Goal: Information Seeking & Learning: Understand process/instructions

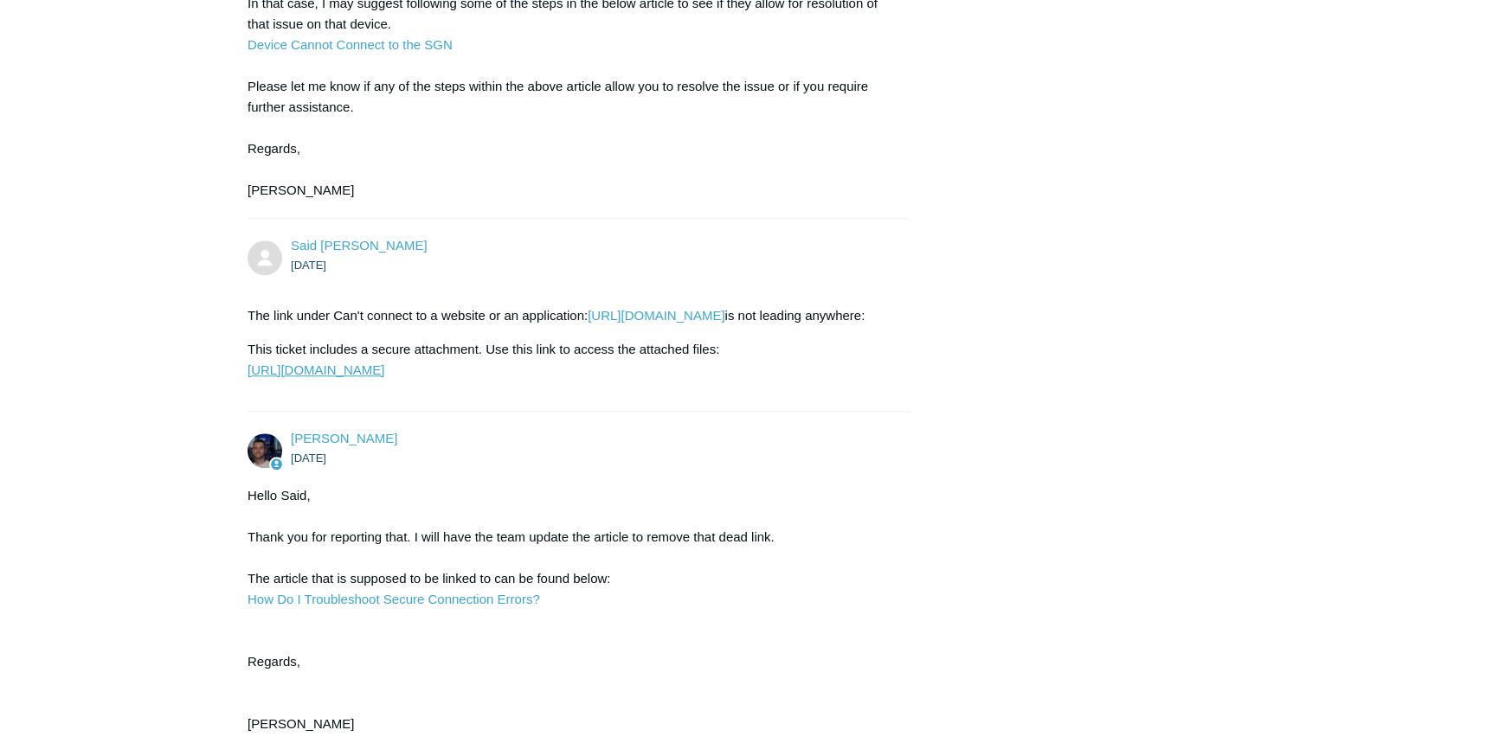
scroll to position [2562, 0]
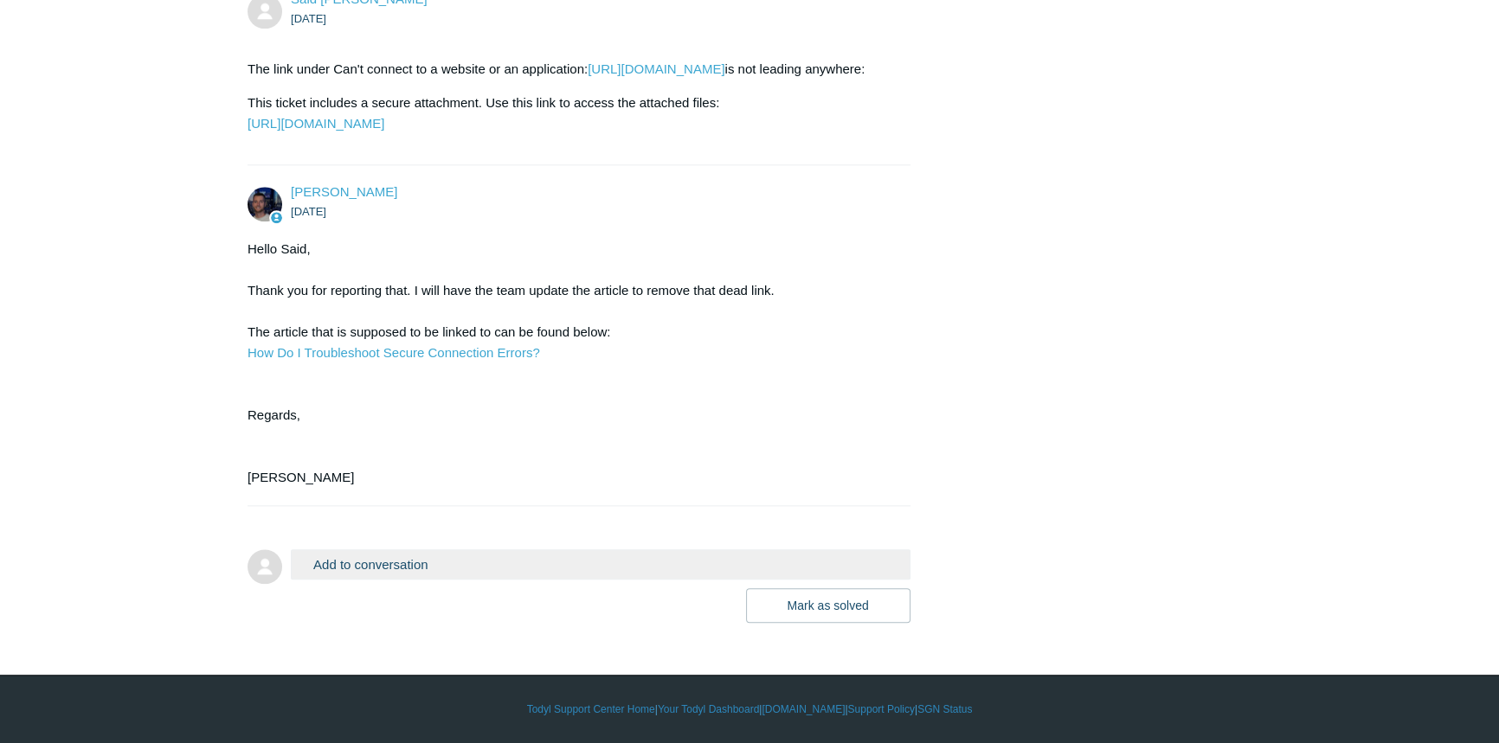
click at [414, 572] on button "Add to conversation" at bounding box center [601, 565] width 620 height 30
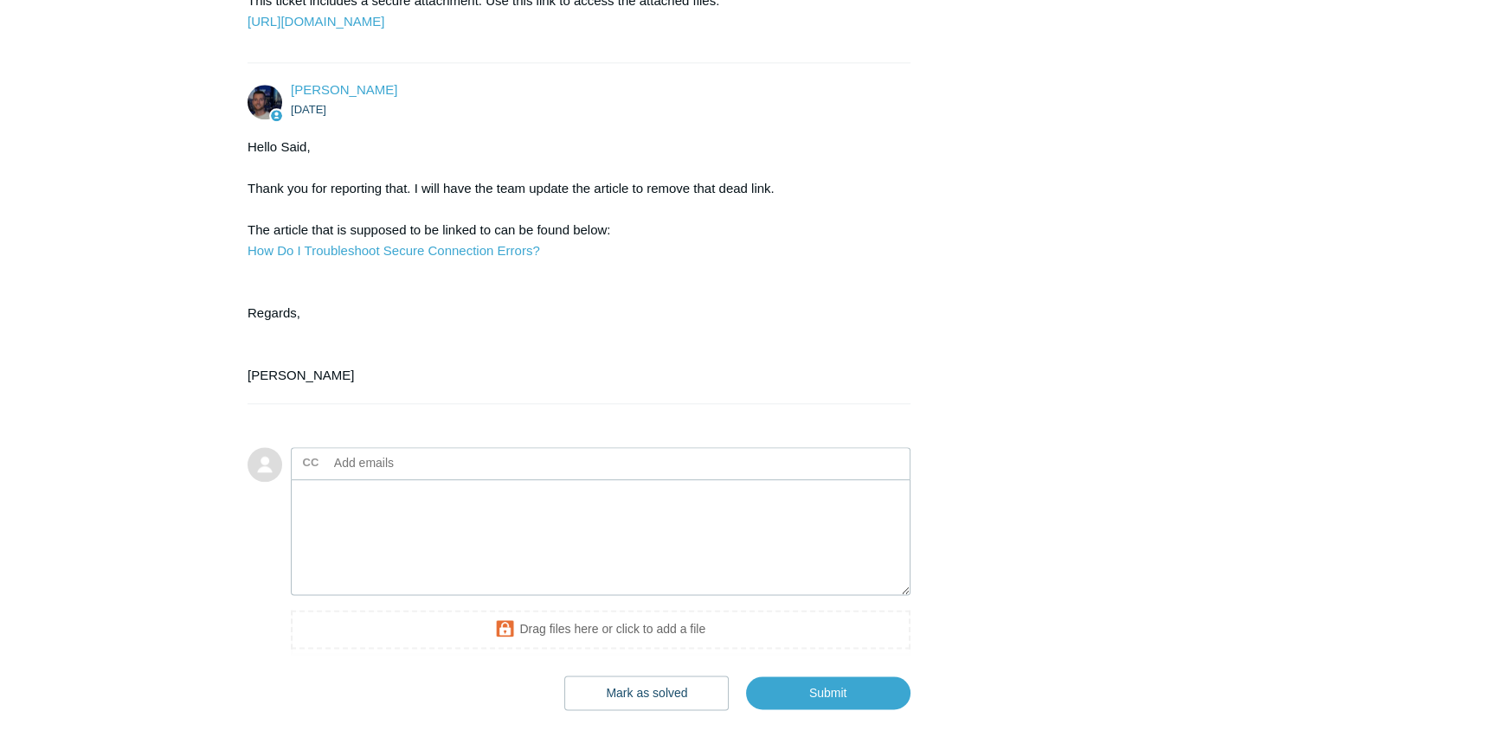
click at [420, 476] on input "text" at bounding box center [420, 463] width 186 height 26
click at [358, 596] on textarea "Add your reply" at bounding box center [601, 537] width 620 height 117
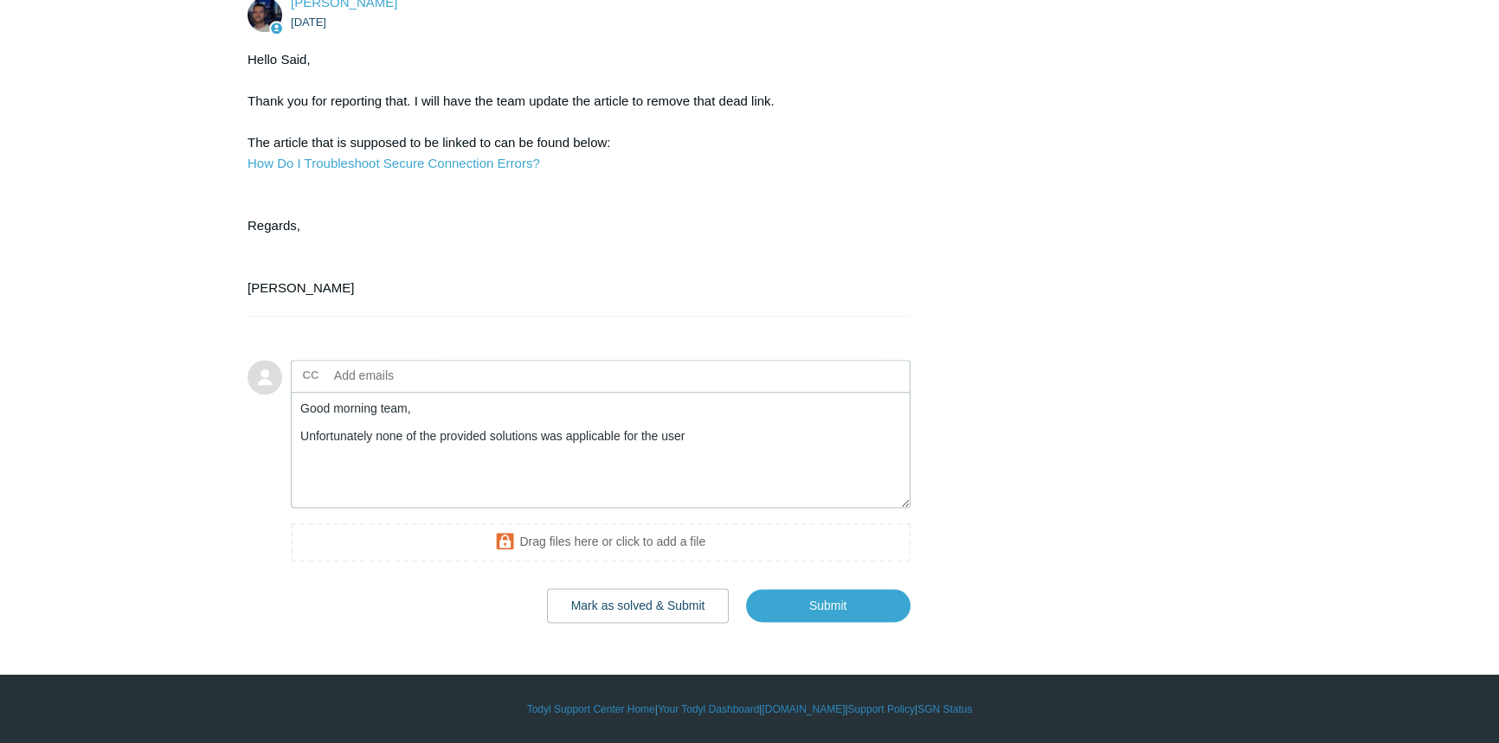
scroll to position [2751, 0]
click at [422, 432] on textarea "Good morning team, Unfortunately none of the provided solutions was applicable …" at bounding box center [601, 450] width 620 height 117
click at [487, 435] on textarea "Good morning team, Unfortunately none of the provided solutions was applicable …" at bounding box center [601, 450] width 620 height 117
click at [483, 435] on textarea "Good morning team, Unfortunately none of the provided solutions was applicable …" at bounding box center [601, 450] width 620 height 117
paste textarea "https://support.todyl.com/hc/en-us/articles/1500010592162-Device-Cannot-Connect…"
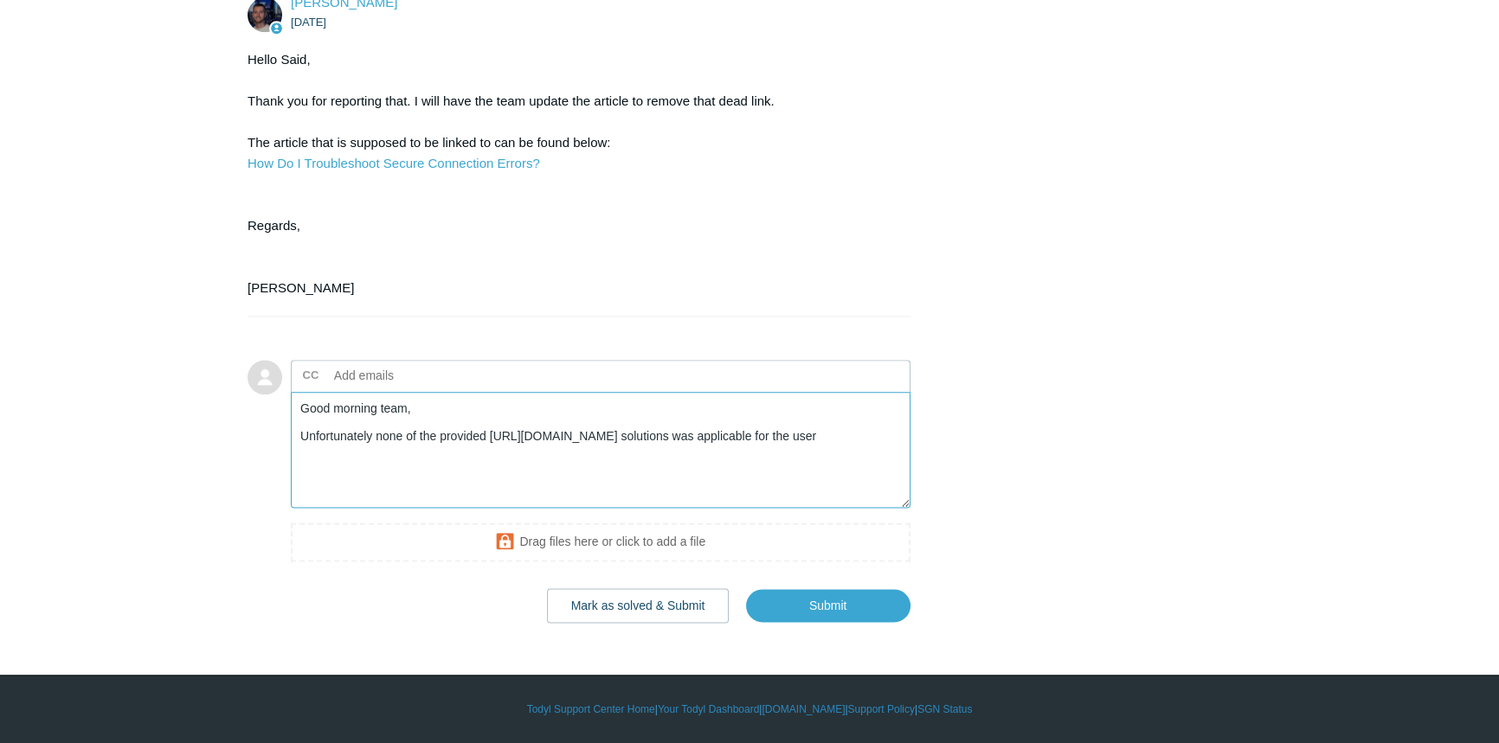
click at [625, 453] on textarea "Good morning team, Unfortunately none of the provided https://support.todyl.com…" at bounding box center [601, 450] width 620 height 117
click at [475, 449] on textarea "Good morning team, Unfortunately none of the provided https://support.todyl.com…" at bounding box center [601, 450] width 620 height 117
click at [645, 454] on textarea "Good morning team, Unfortunately none of the provided https://support.todyl.com…" at bounding box center [601, 450] width 620 height 117
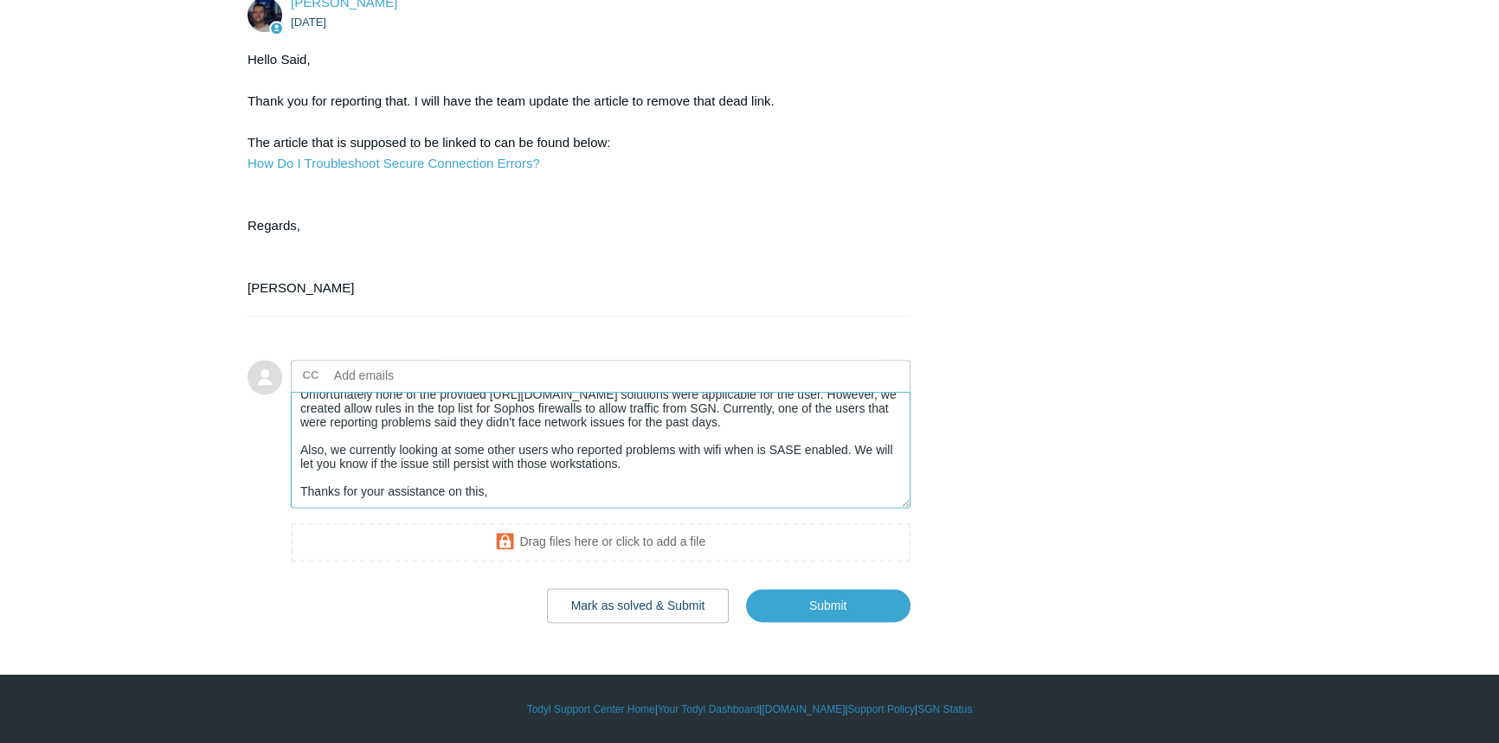
scroll to position [61, 0]
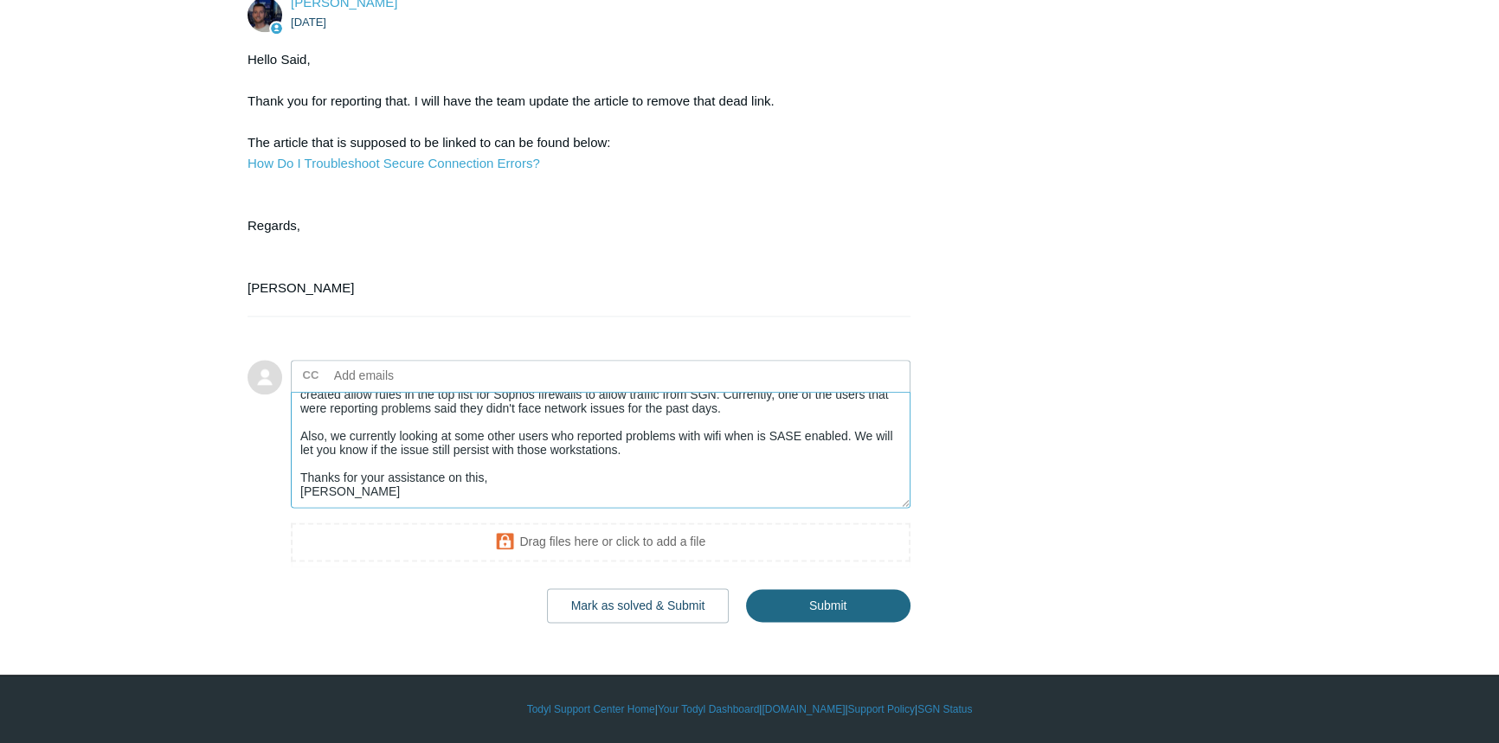
type textarea "Good morning team, Unfortunately none of the provided https://support.todyl.com…"
click at [865, 602] on input "Submit" at bounding box center [828, 606] width 164 height 35
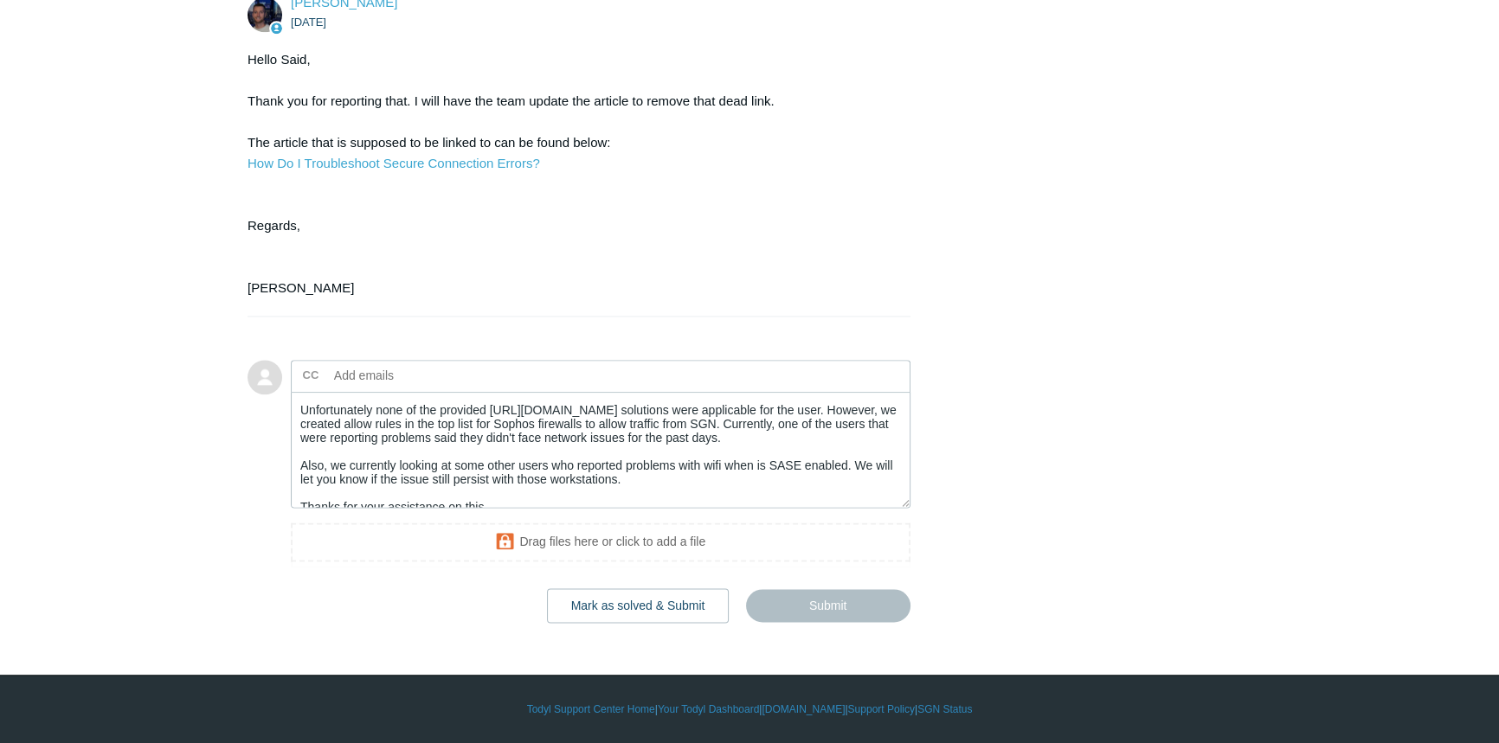
scroll to position [0, 0]
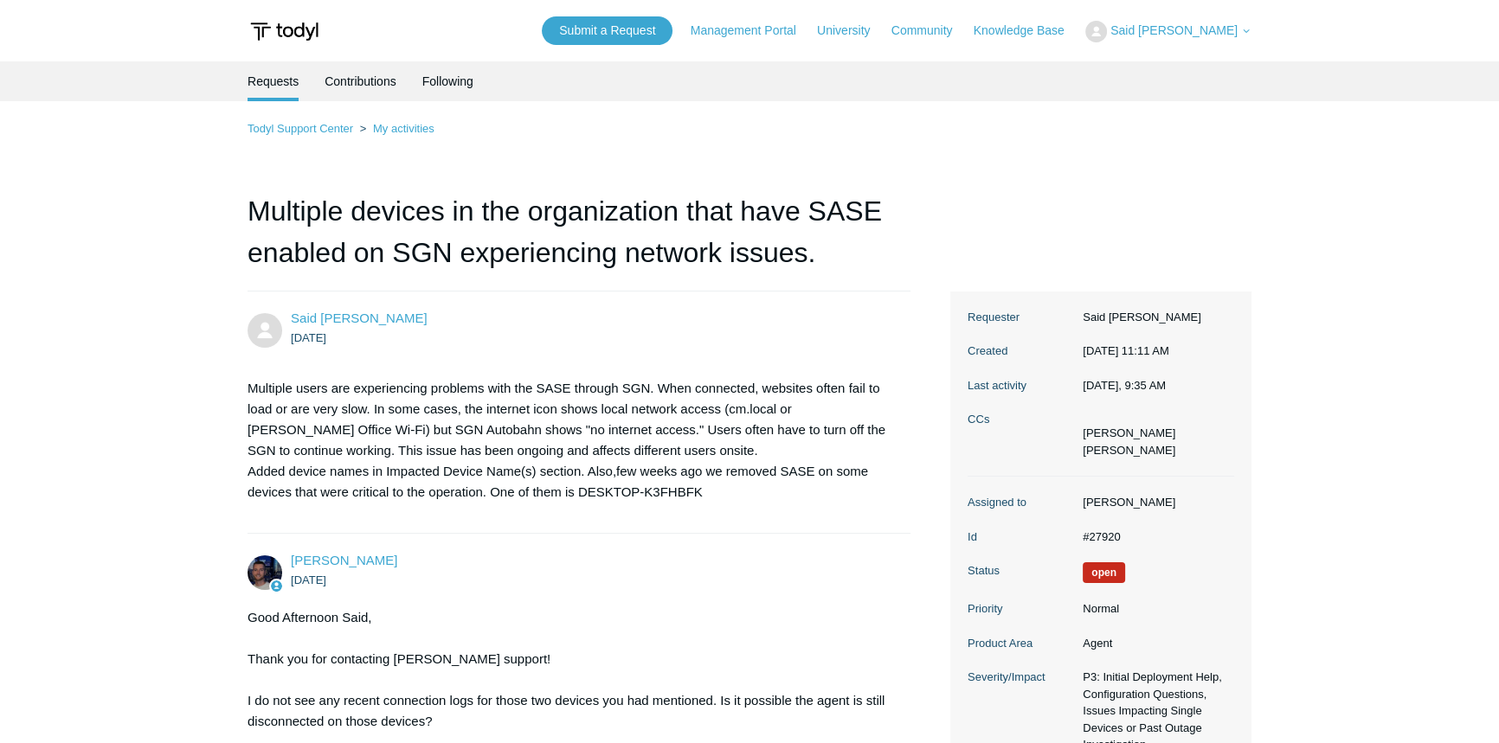
click at [1195, 33] on span "Said [PERSON_NAME]" at bounding box center [1173, 30] width 127 height 14
click at [1180, 65] on link "My Support Requests" at bounding box center [1170, 68] width 169 height 30
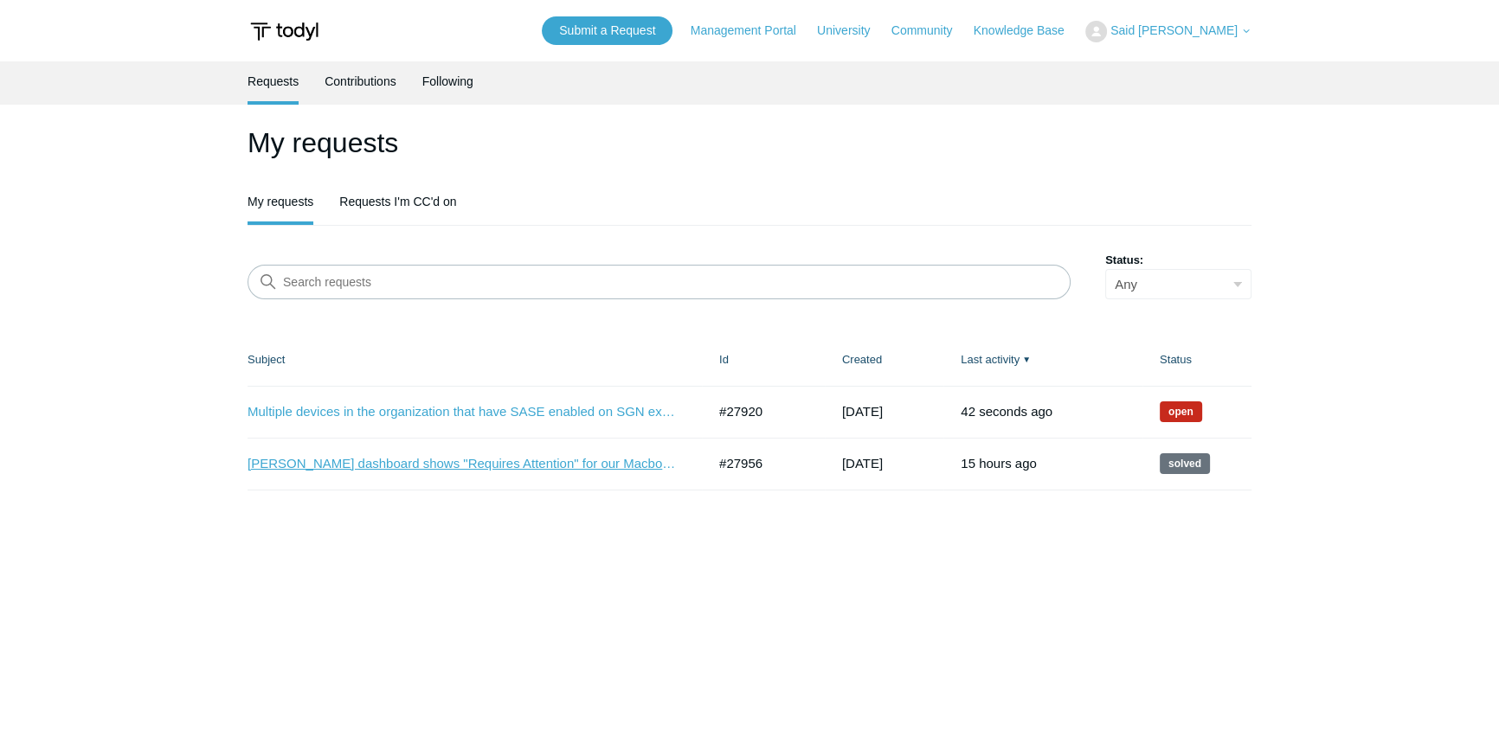
click at [575, 465] on link "[PERSON_NAME] dashboard shows "Requires Attention" for our Macbook devices." at bounding box center [464, 464] width 433 height 20
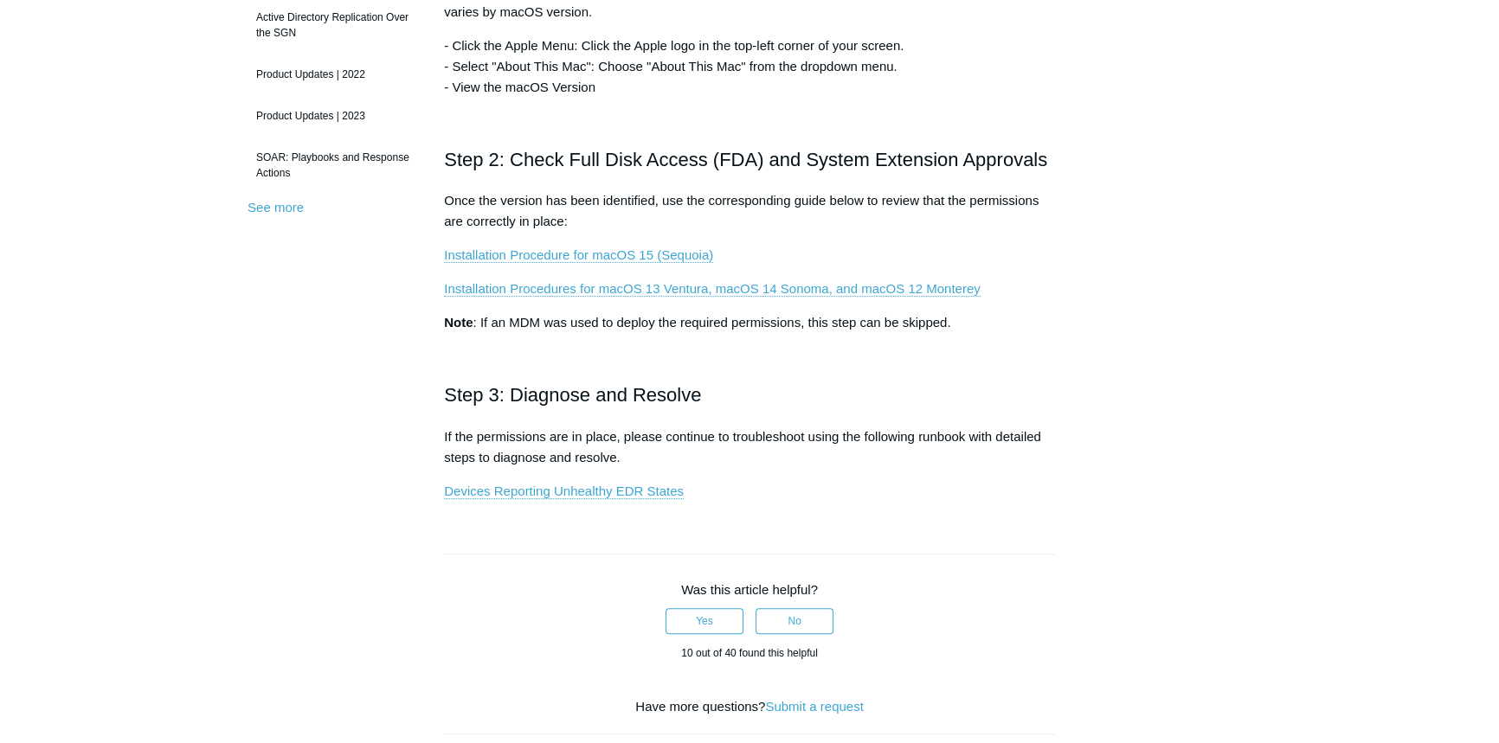
scroll to position [393, 0]
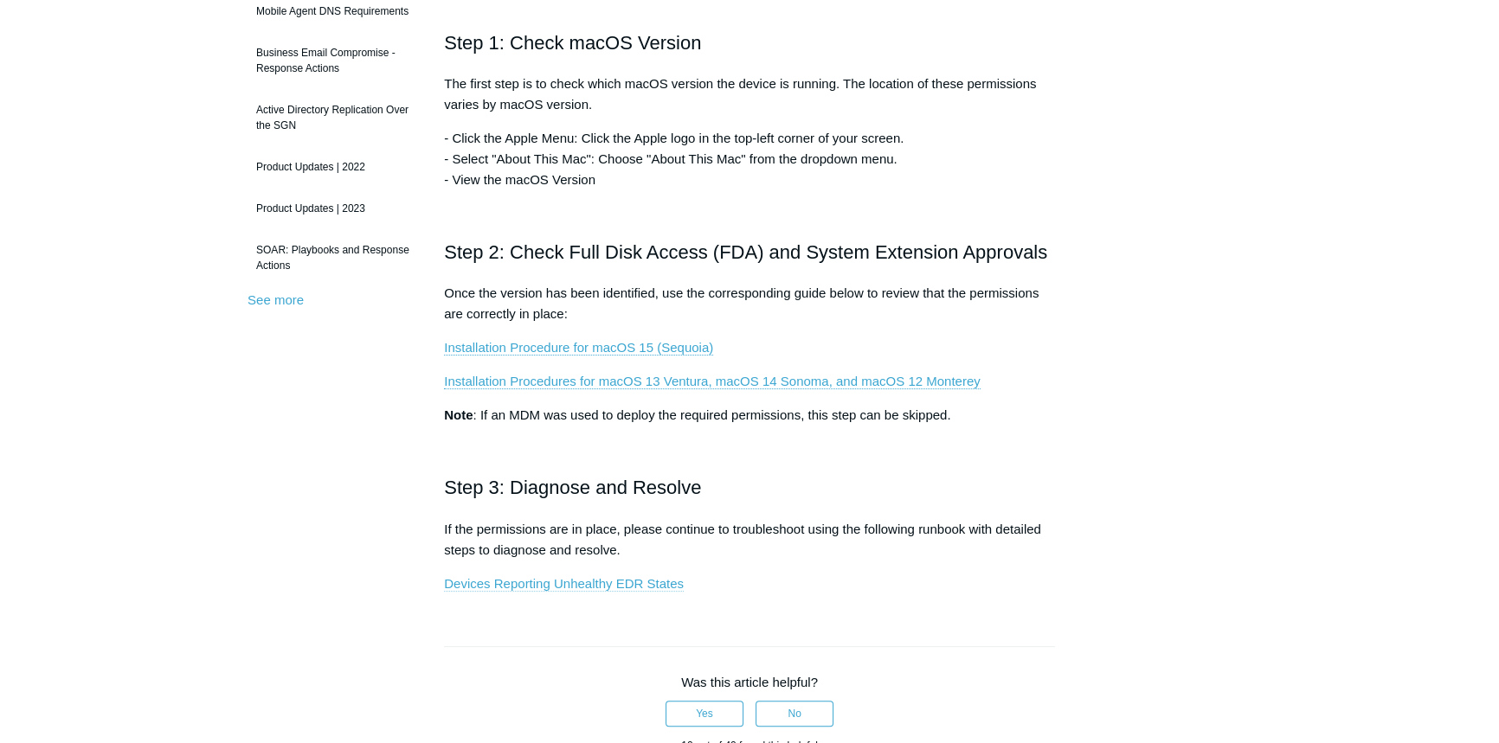
click at [563, 587] on link "Devices Reporting Unhealthy EDR States" at bounding box center [564, 584] width 240 height 16
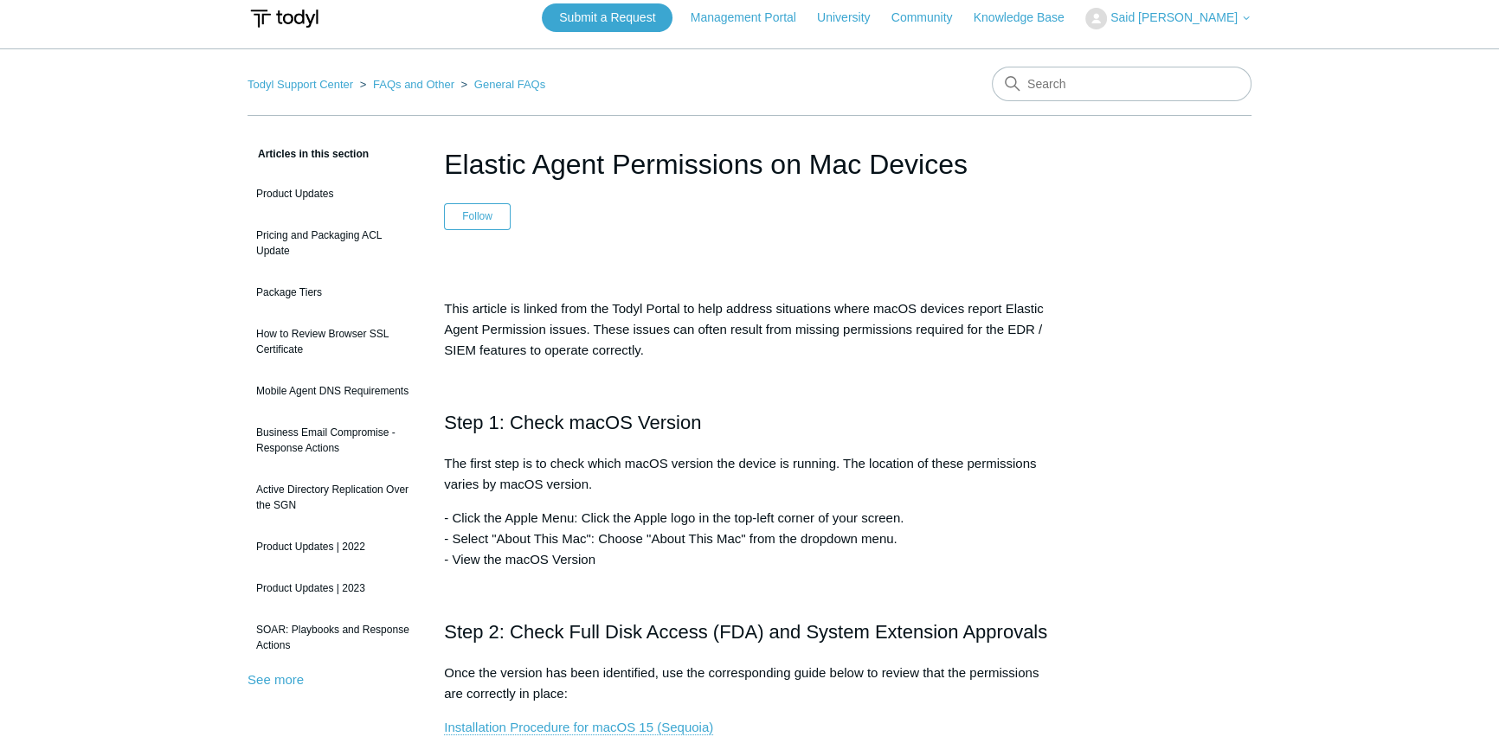
scroll to position [0, 0]
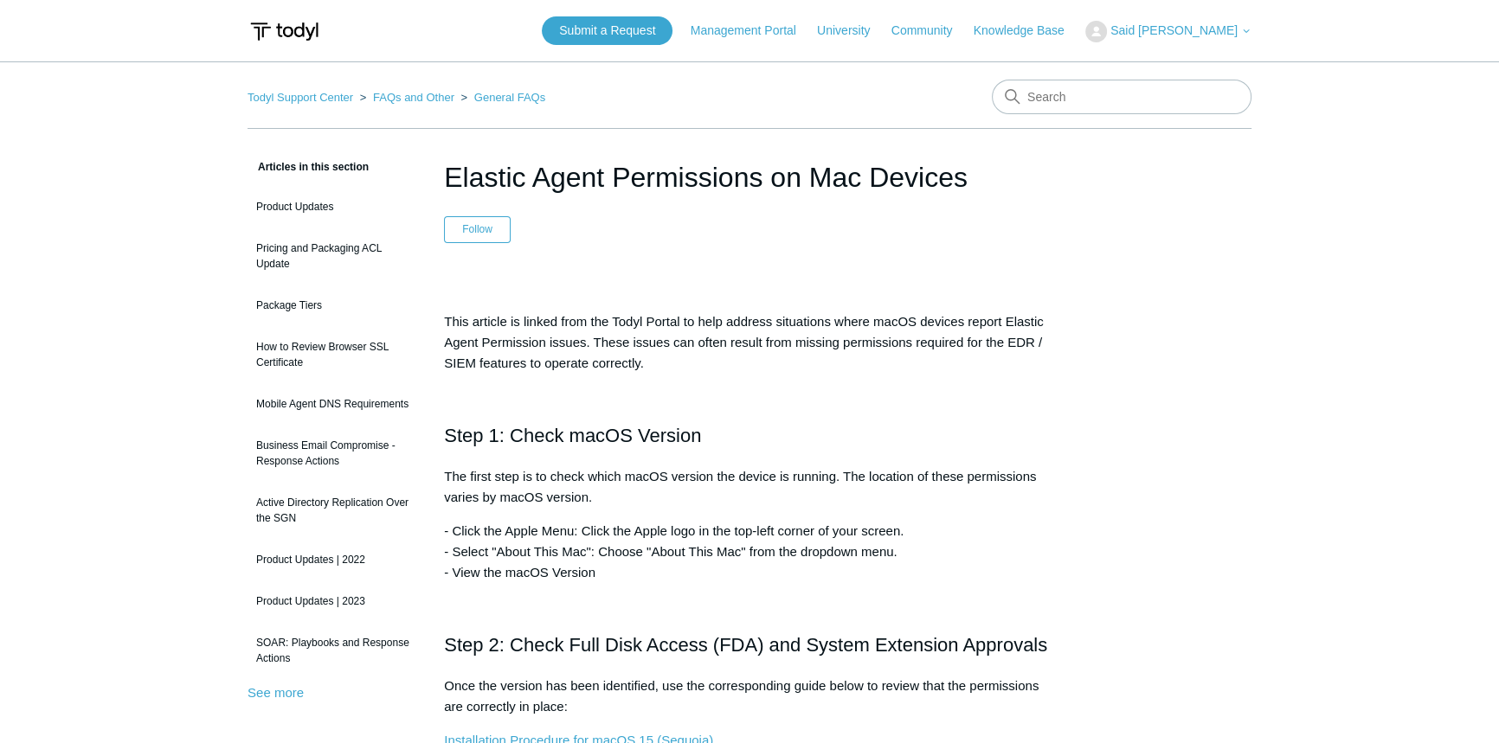
click at [1220, 26] on span "Said [PERSON_NAME]" at bounding box center [1173, 30] width 127 height 14
click at [1154, 73] on link "My Support Requests" at bounding box center [1170, 68] width 169 height 30
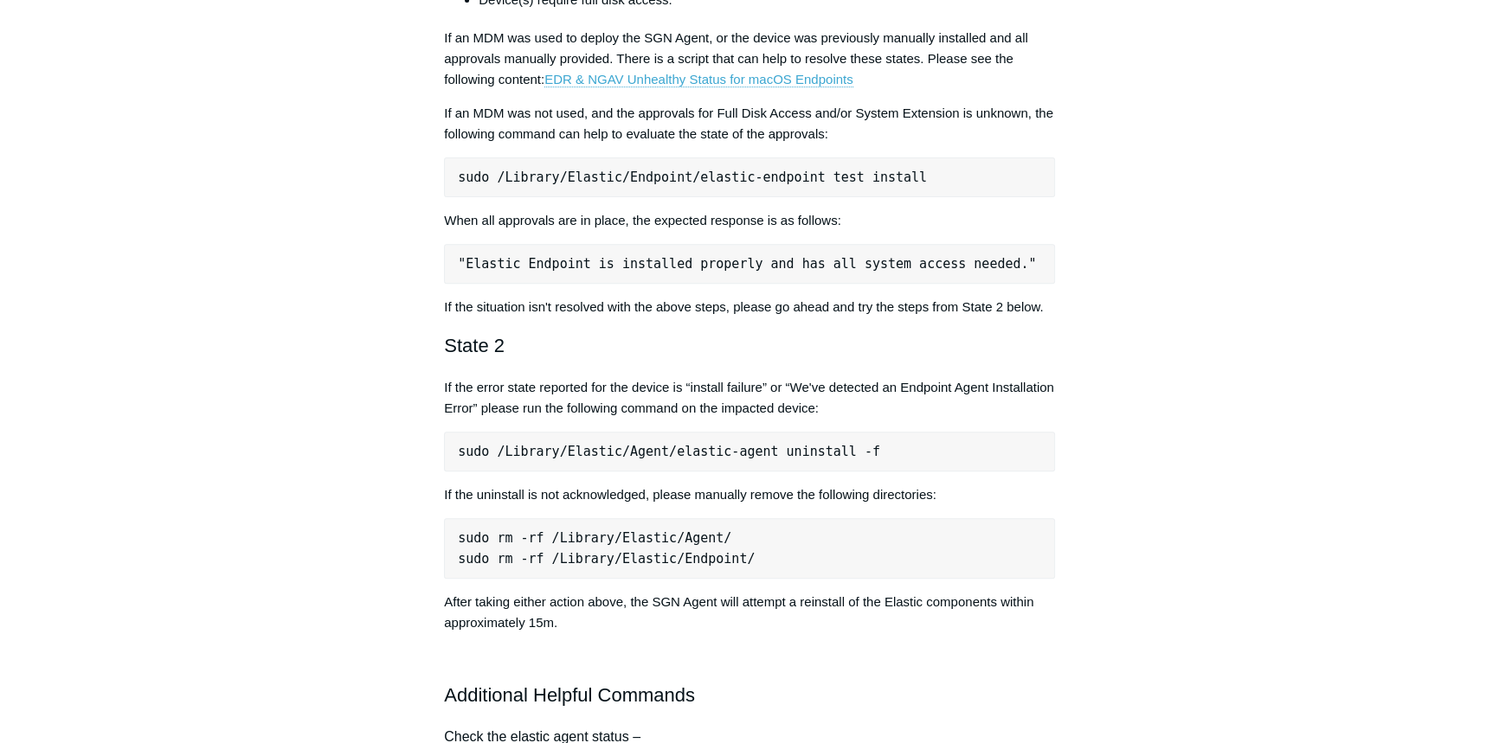
scroll to position [787, 0]
click at [634, 174] on pre "sudo /Library/Elastic/Endpoint/elastic-endpoint test install" at bounding box center [749, 177] width 611 height 40
click at [558, 182] on pre "sudo /Library/Elastic/Endpoint/elastic-endpoint test install" at bounding box center [749, 177] width 611 height 40
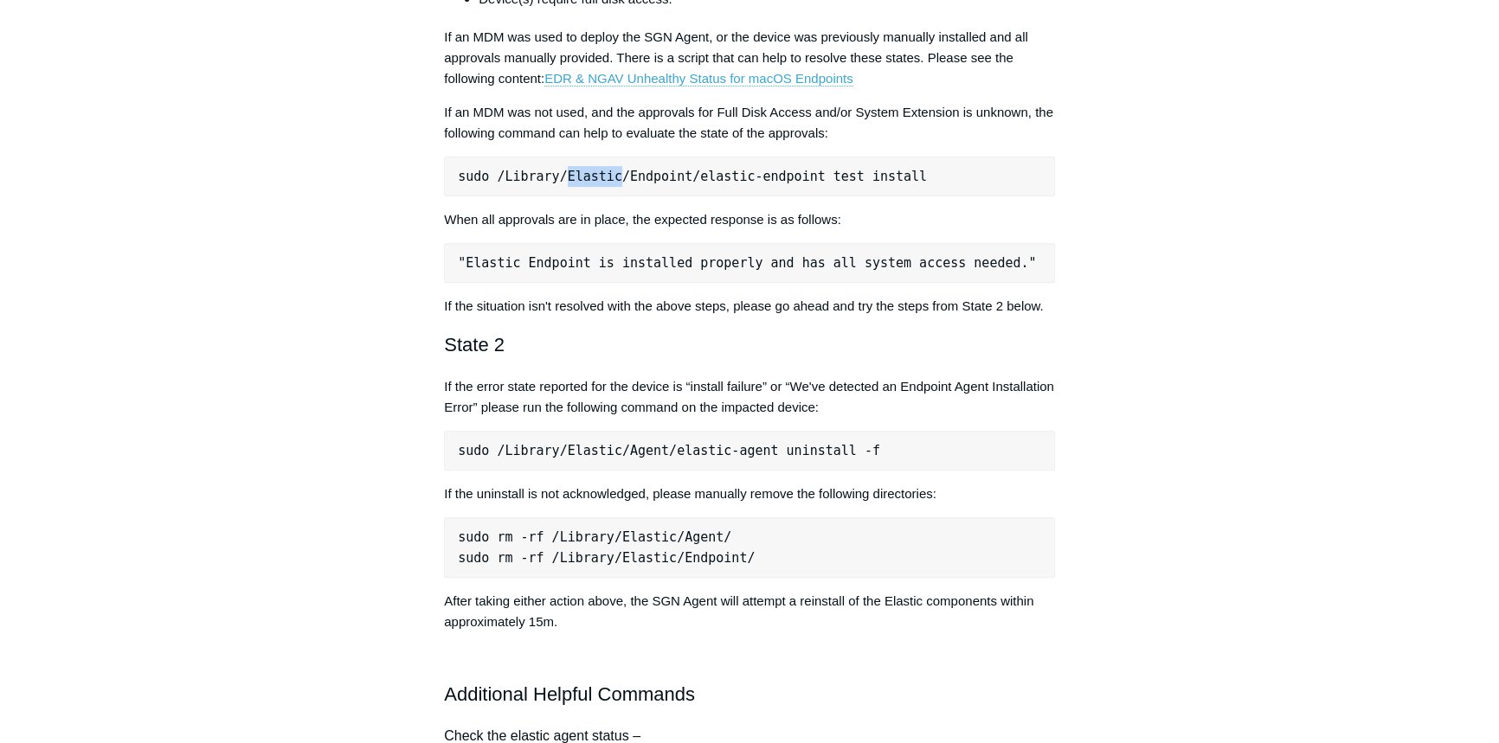
click at [558, 182] on pre "sudo /Library/Elastic/Endpoint/elastic-endpoint test install" at bounding box center [749, 177] width 611 height 40
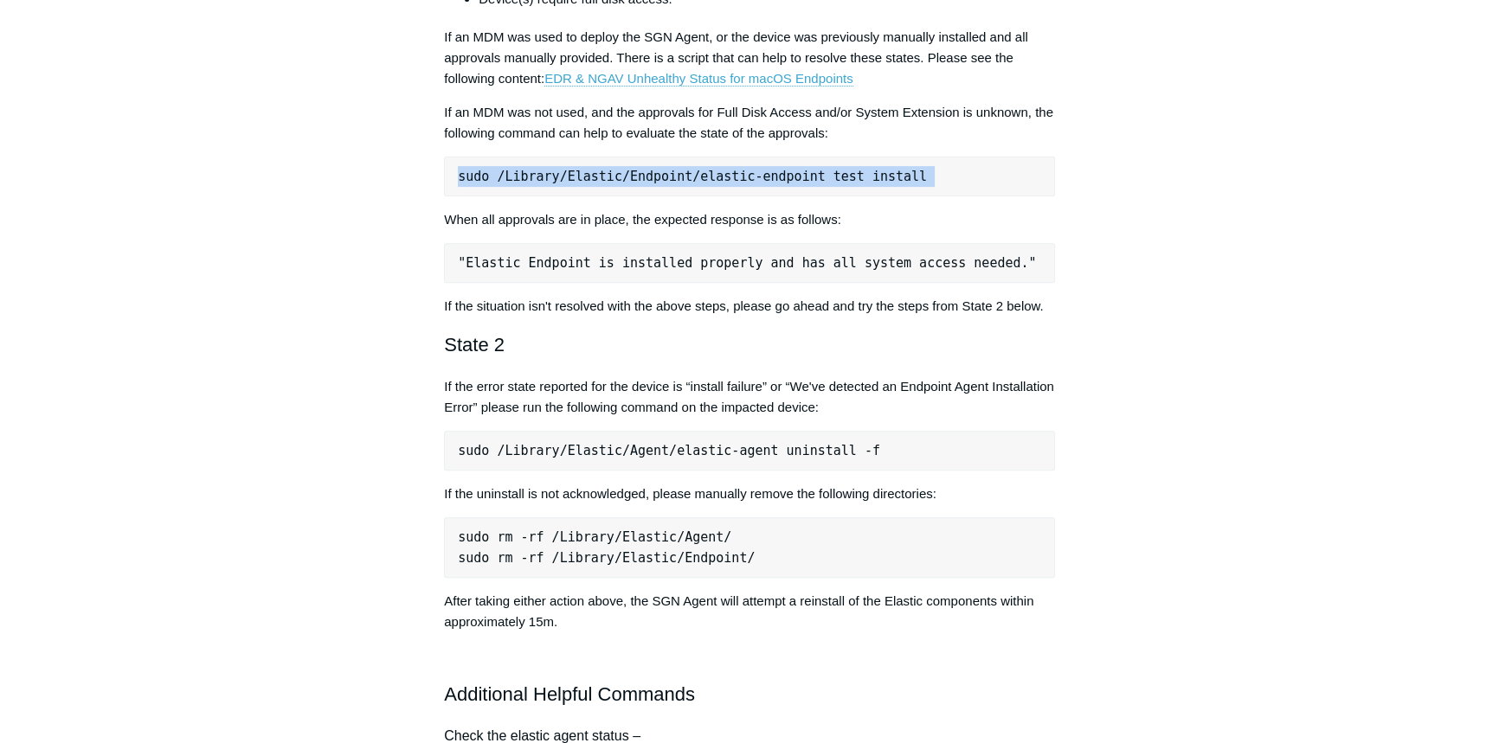
click at [558, 182] on pre "sudo /Library/Elastic/Endpoint/elastic-endpoint test install" at bounding box center [749, 177] width 611 height 40
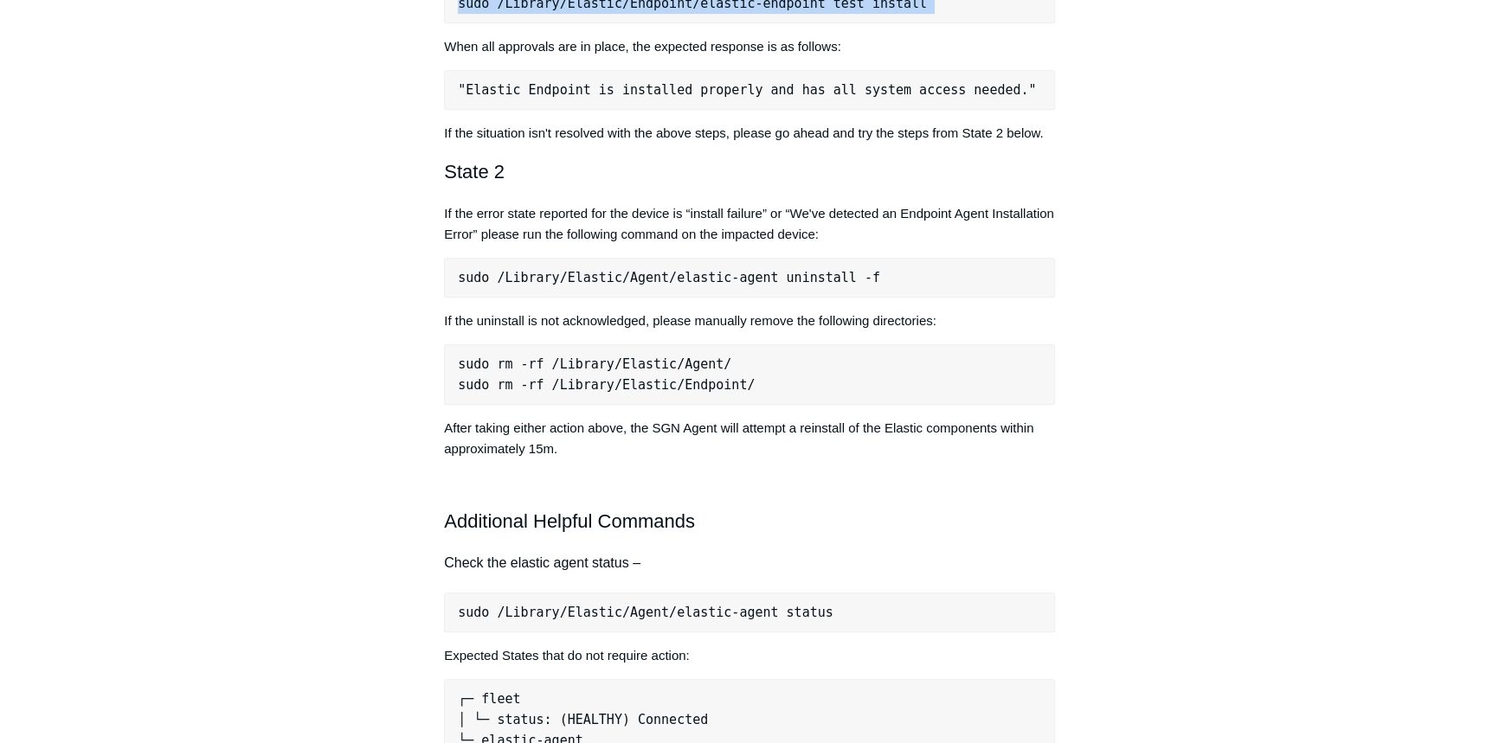
scroll to position [865, 0]
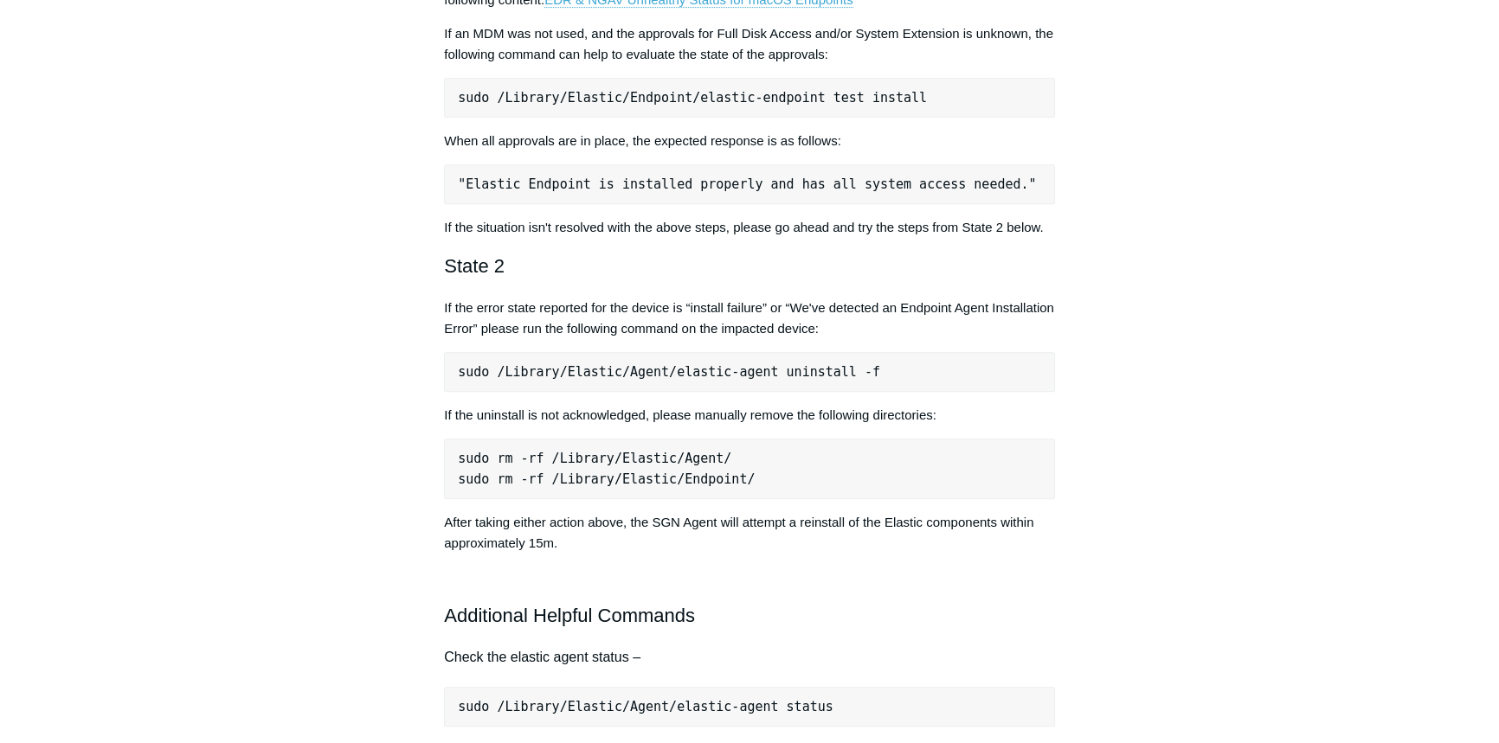
click at [559, 372] on pre "sudo /Library/Elastic/Agent/elastic-agent uninstall -f" at bounding box center [749, 372] width 611 height 40
drag, startPoint x: 559, startPoint y: 372, endPoint x: 555, endPoint y: 384, distance: 12.9
click at [558, 376] on pre "sudo /Library/Elastic/Agent/elastic-agent uninstall -f" at bounding box center [749, 372] width 611 height 40
click at [558, 373] on pre "sudo /Library/Elastic/Agent/elastic-agent uninstall -f" at bounding box center [749, 372] width 611 height 40
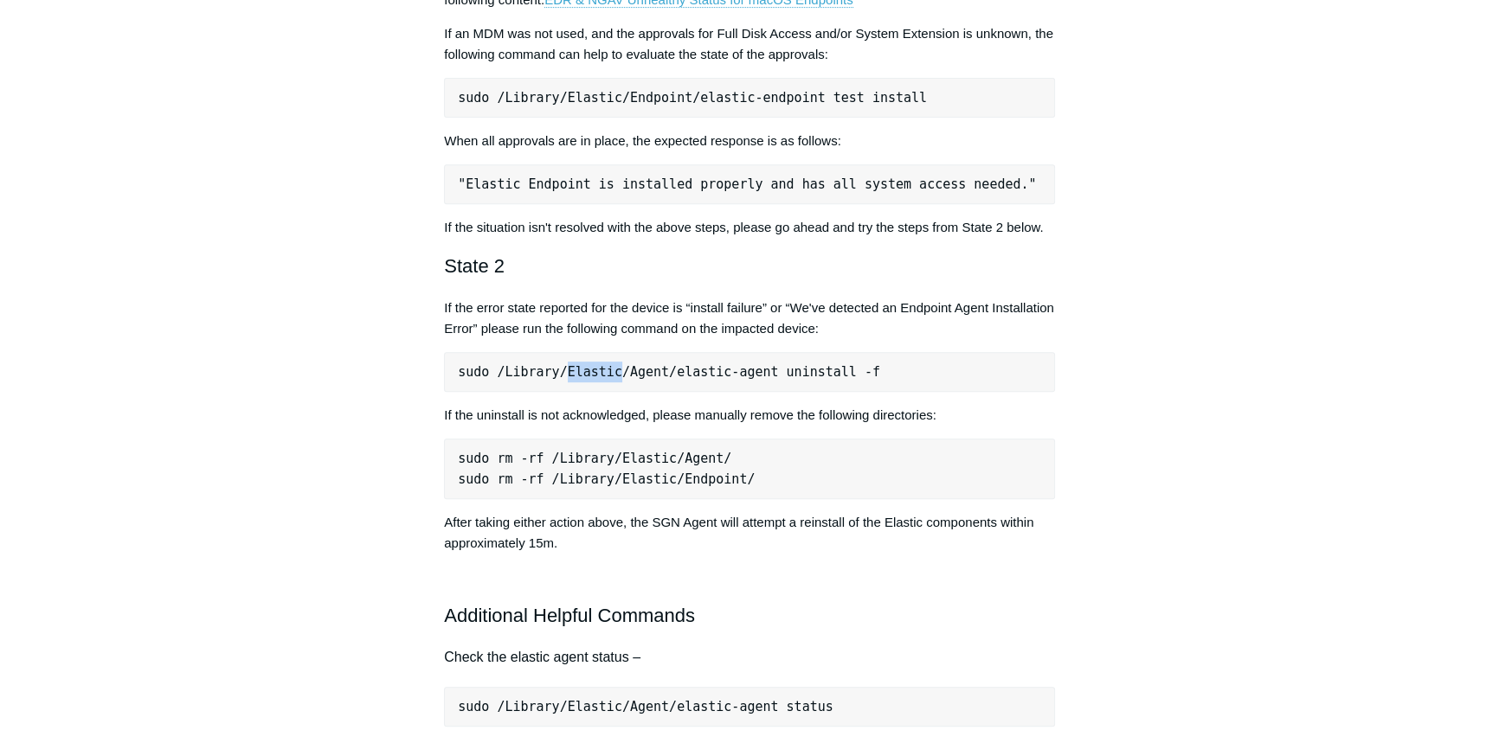
click at [558, 373] on pre "sudo /Library/Elastic/Agent/elastic-agent uninstall -f" at bounding box center [749, 372] width 611 height 40
click at [531, 455] on pre "sudo rm -rf /Library/Elastic/Agent/ sudo rm -rf /Library/Elastic/Endpoint/" at bounding box center [749, 469] width 611 height 61
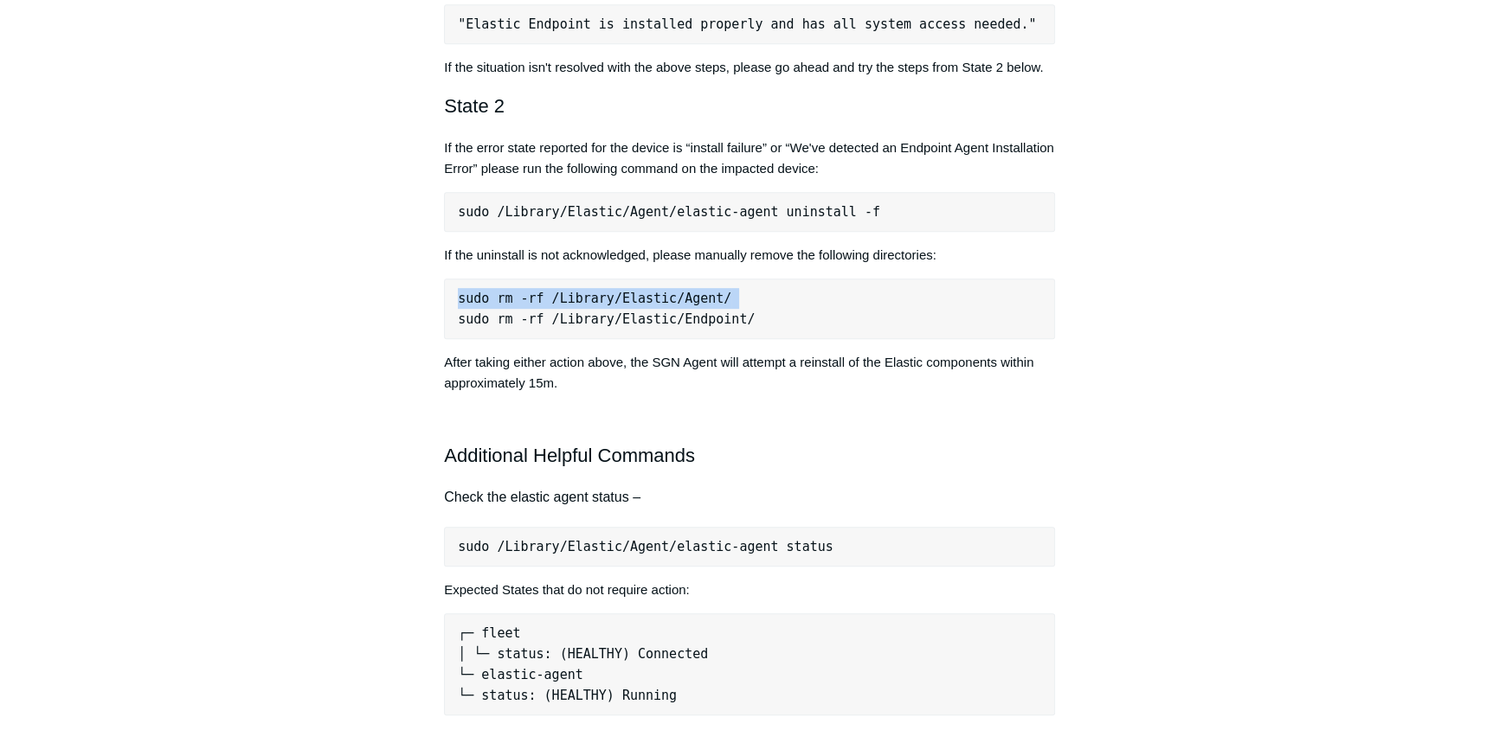
scroll to position [943, 0]
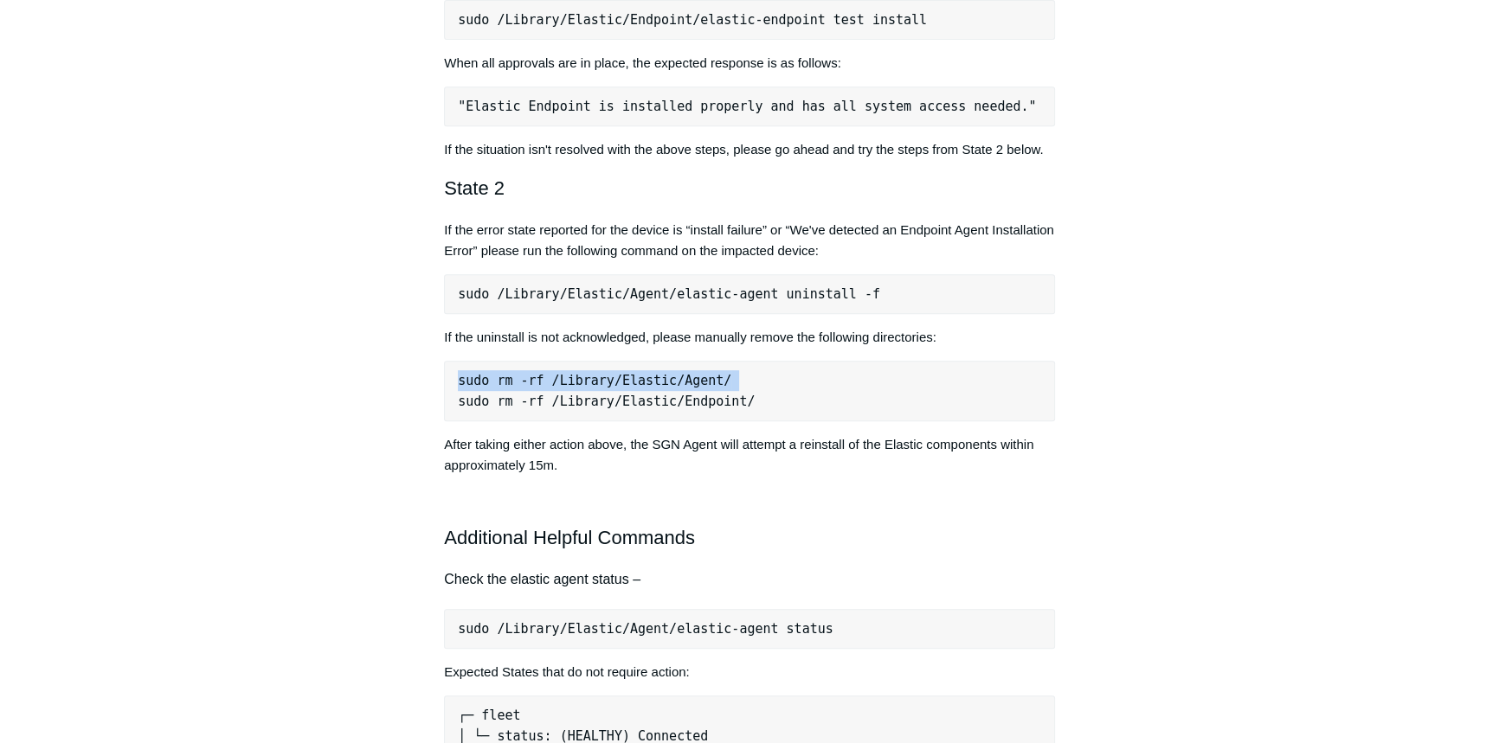
click at [606, 383] on pre "sudo rm -rf /Library/Elastic/Agent/ sudo rm -rf /Library/Elastic/Endpoint/" at bounding box center [749, 391] width 611 height 61
click at [717, 381] on pre "sudo rm -rf /Library/Elastic/Agent/ sudo rm -rf /Library/Elastic/Endpoint/" at bounding box center [749, 391] width 611 height 61
drag, startPoint x: 710, startPoint y: 379, endPoint x: 427, endPoint y: 372, distance: 283.1
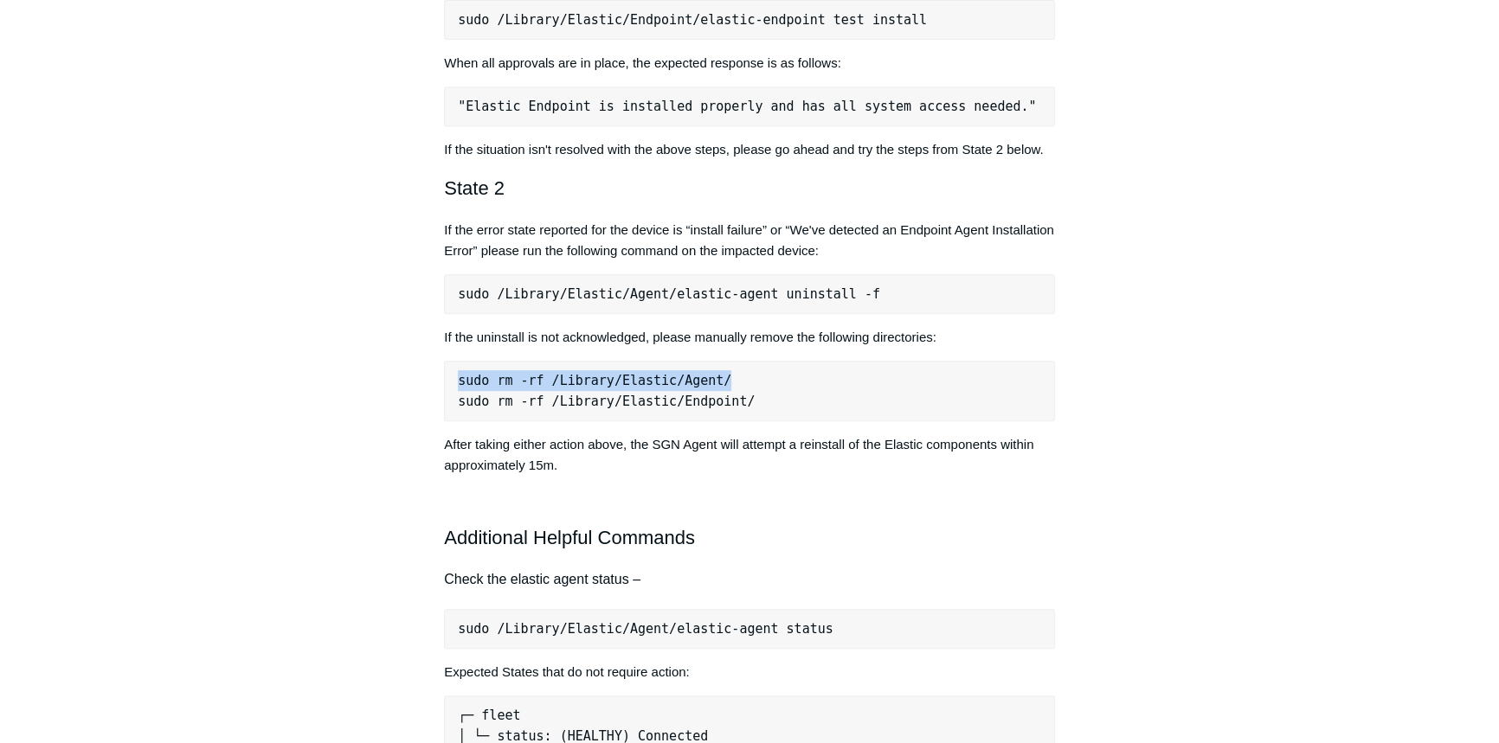
copy pre "sudo rm -rf /Library/Elastic/Agent/"
click at [678, 404] on pre "sudo rm -rf /Library/Elastic/Agent/ sudo rm -rf /Library/Elastic/Endpoint/" at bounding box center [749, 391] width 611 height 61
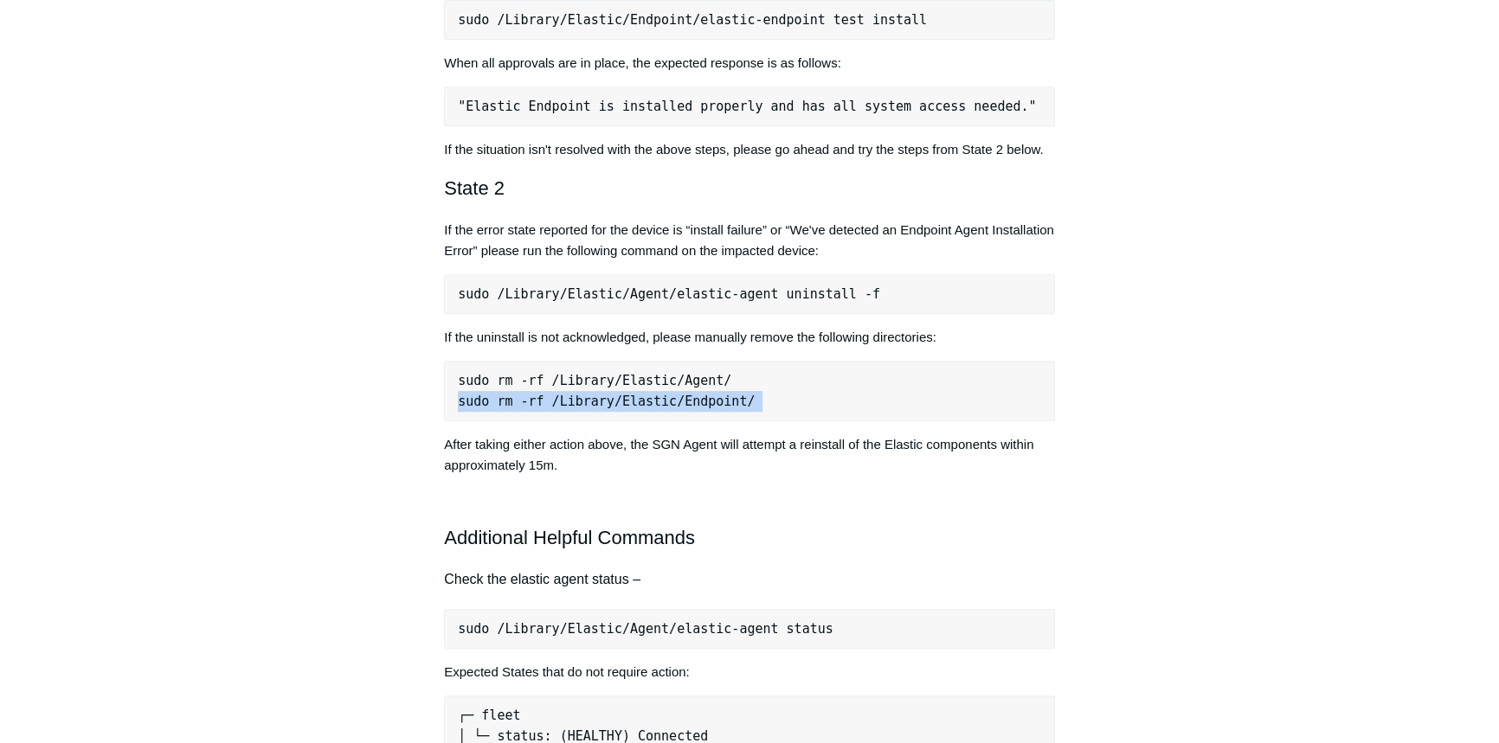
click at [678, 404] on pre "sudo rm -rf /Library/Elastic/Agent/ sudo rm -rf /Library/Elastic/Endpoint/" at bounding box center [749, 391] width 611 height 61
copy div "sudo rm -rf /Library/Elastic/Endpoint/"
click at [717, 294] on pre "sudo /Library/Elastic/Agent/elastic-agent uninstall -f" at bounding box center [749, 294] width 611 height 40
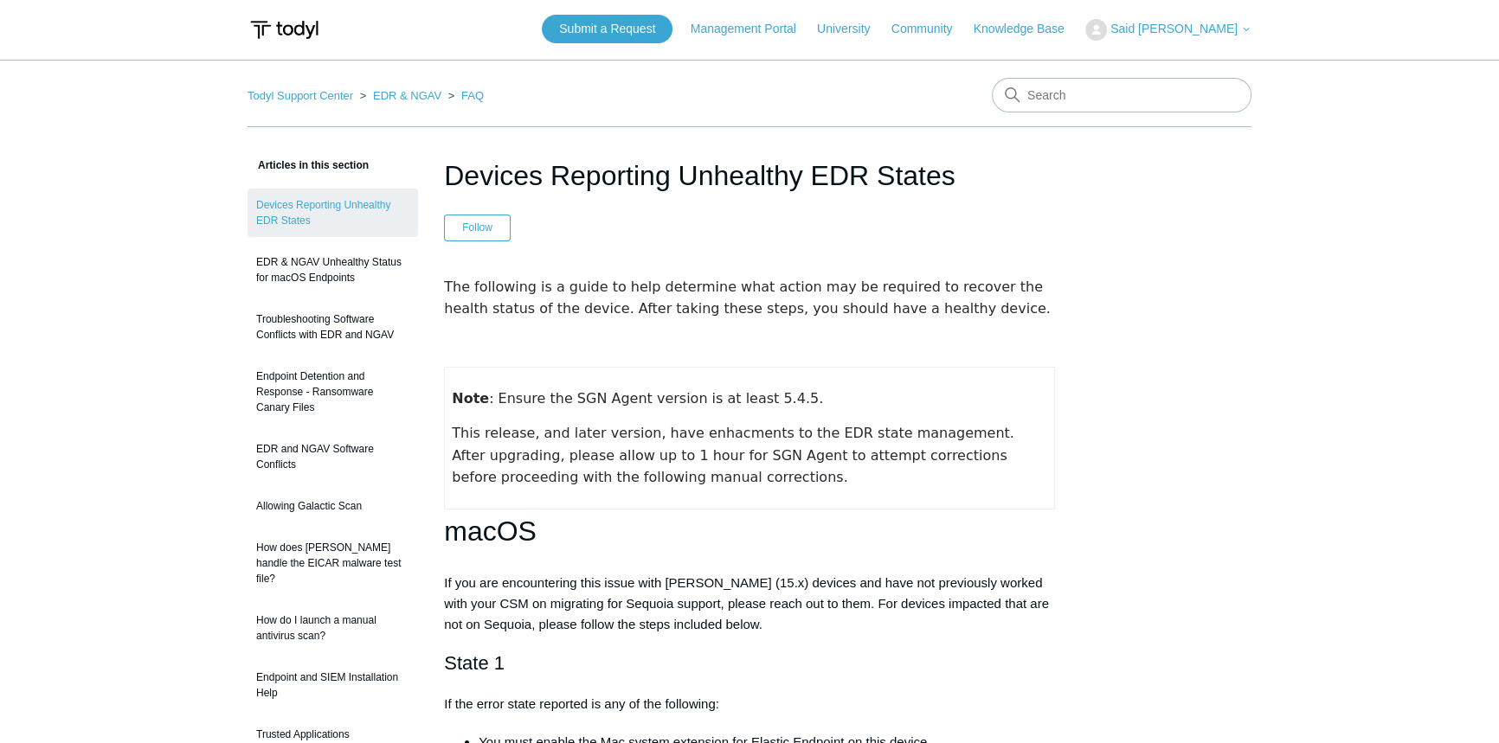
scroll to position [0, 0]
click at [448, 280] on span "The following is a guide to help determine what action may be required to recov…" at bounding box center [747, 299] width 607 height 39
drag, startPoint x: 710, startPoint y: 593, endPoint x: 682, endPoint y: 579, distance: 31.0
click at [710, 593] on p "If you are encountering this issue with macOS Sequoia (15.x) devices and have n…" at bounding box center [749, 606] width 611 height 62
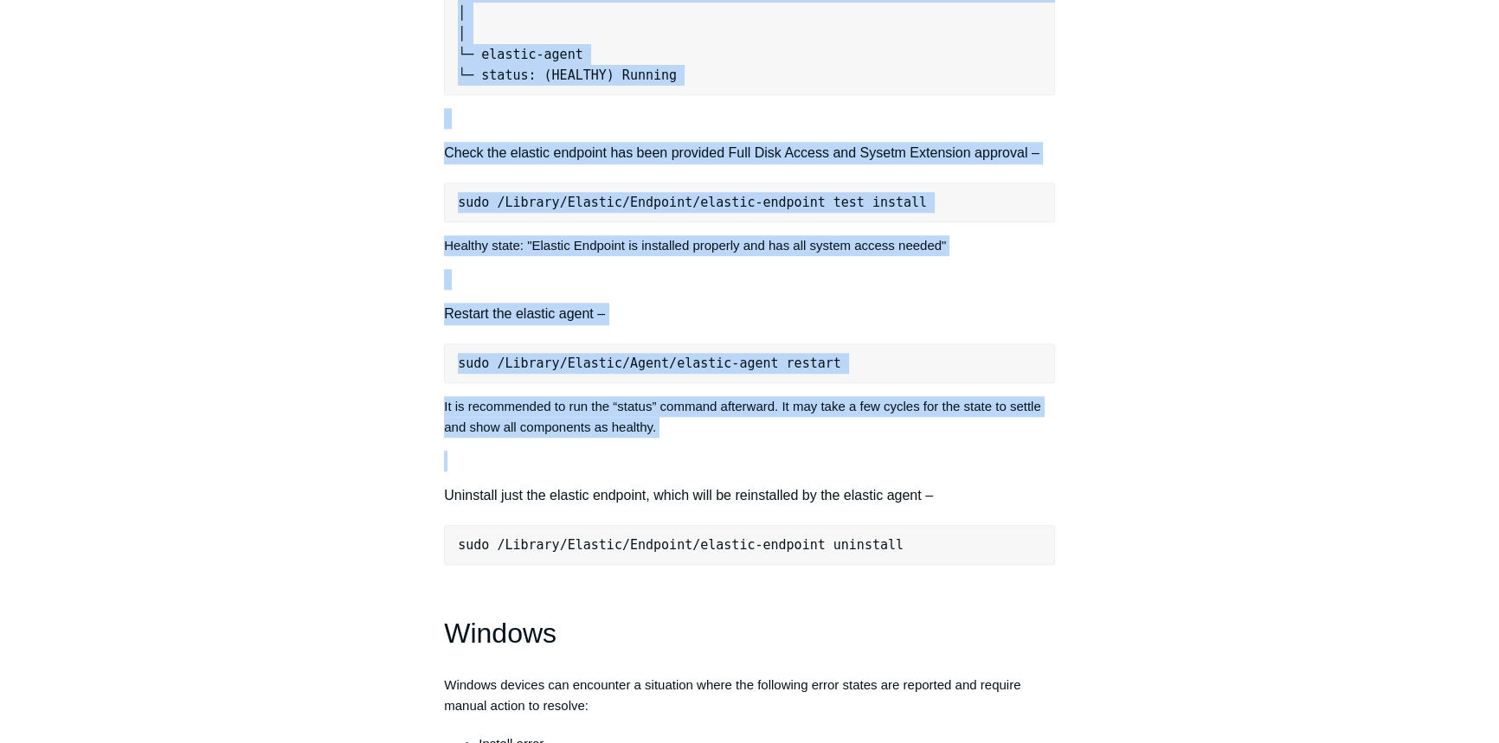
scroll to position [1888, 0]
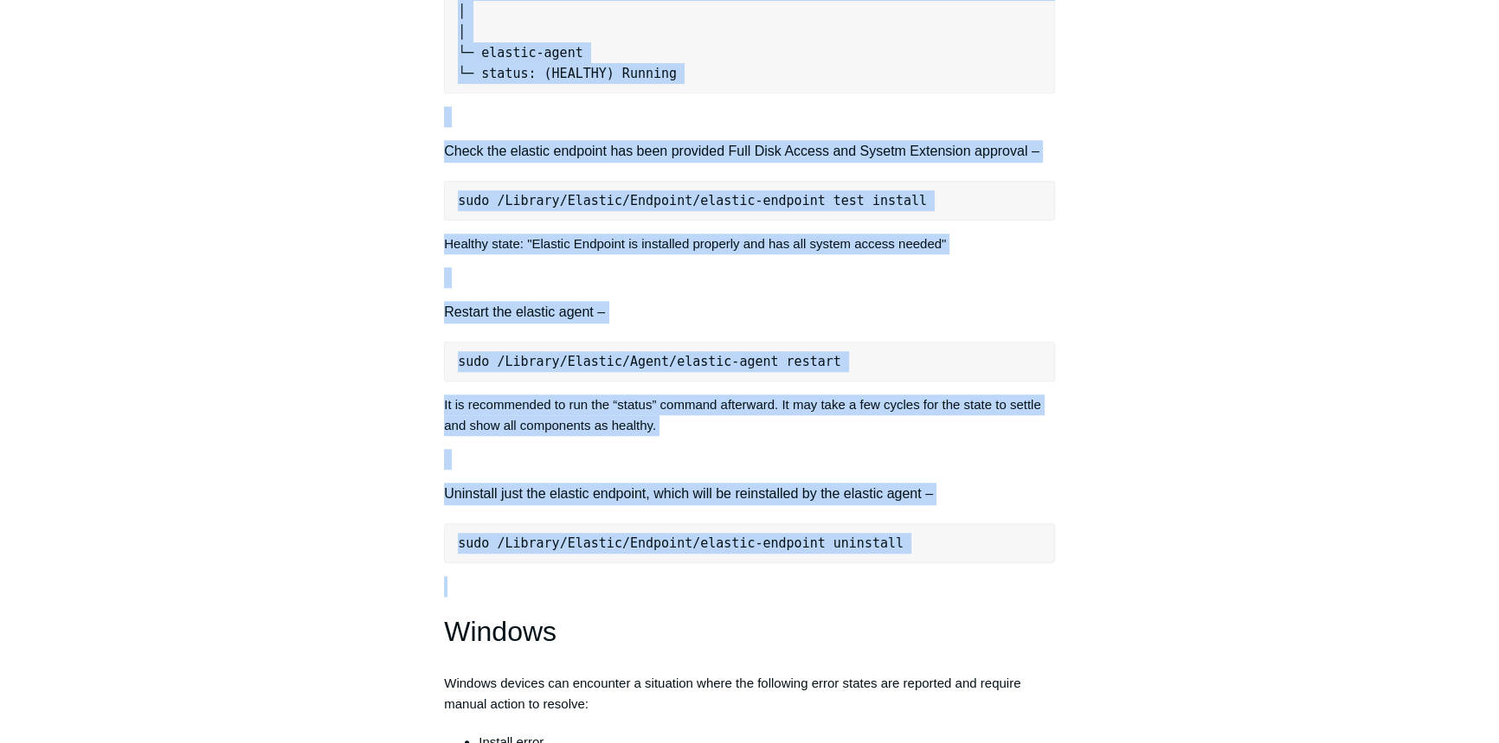
drag, startPoint x: 444, startPoint y: 282, endPoint x: 964, endPoint y: 574, distance: 596.3
copy div "The following is a guide to help determine what action may be required to recov…"
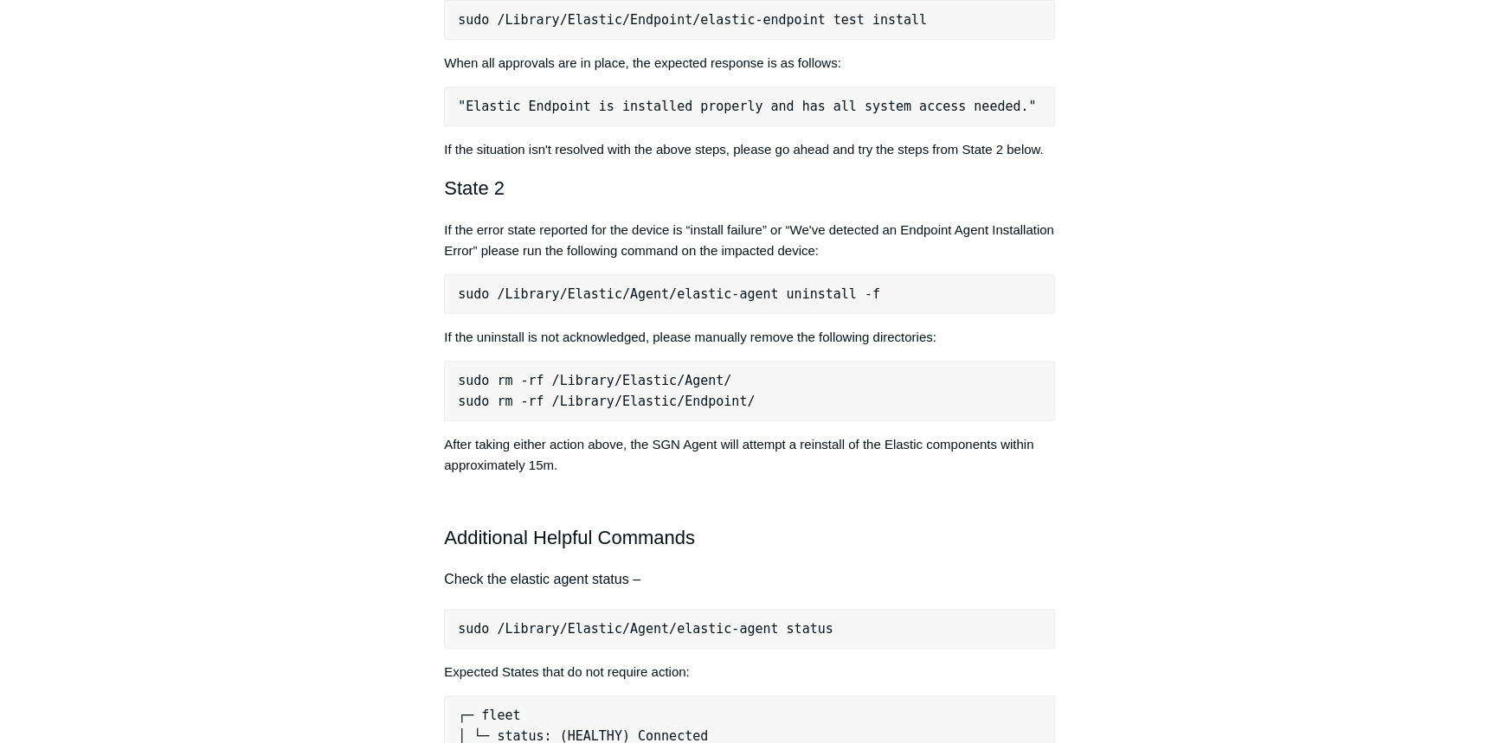
scroll to position [1022, 0]
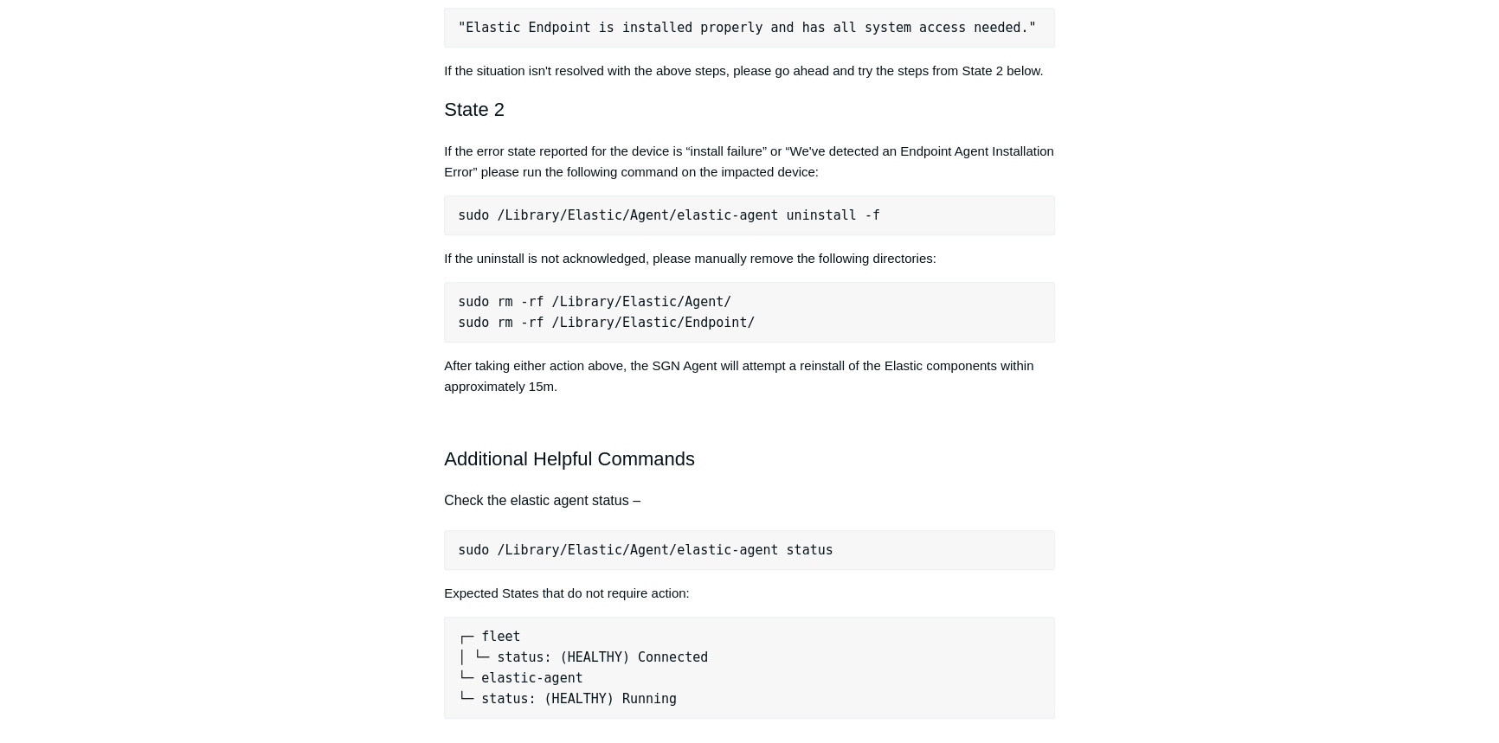
click at [667, 555] on pre "sudo /Library/Elastic/Agent/elastic-agent status" at bounding box center [749, 551] width 611 height 40
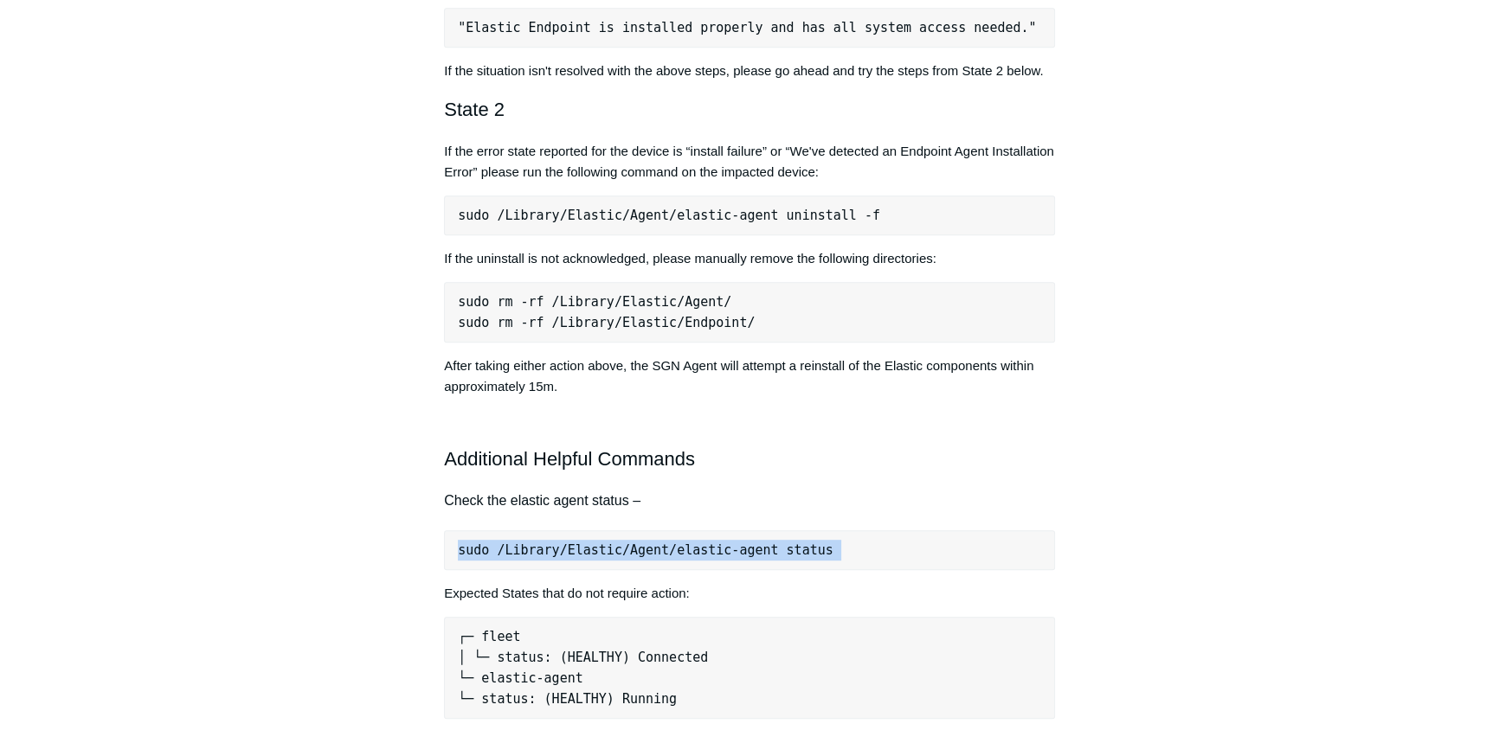
click at [667, 555] on pre "sudo /Library/Elastic/Agent/elastic-agent status" at bounding box center [749, 551] width 611 height 40
copy div "sudo /Library/Elastic/Agent/elastic-agent status"
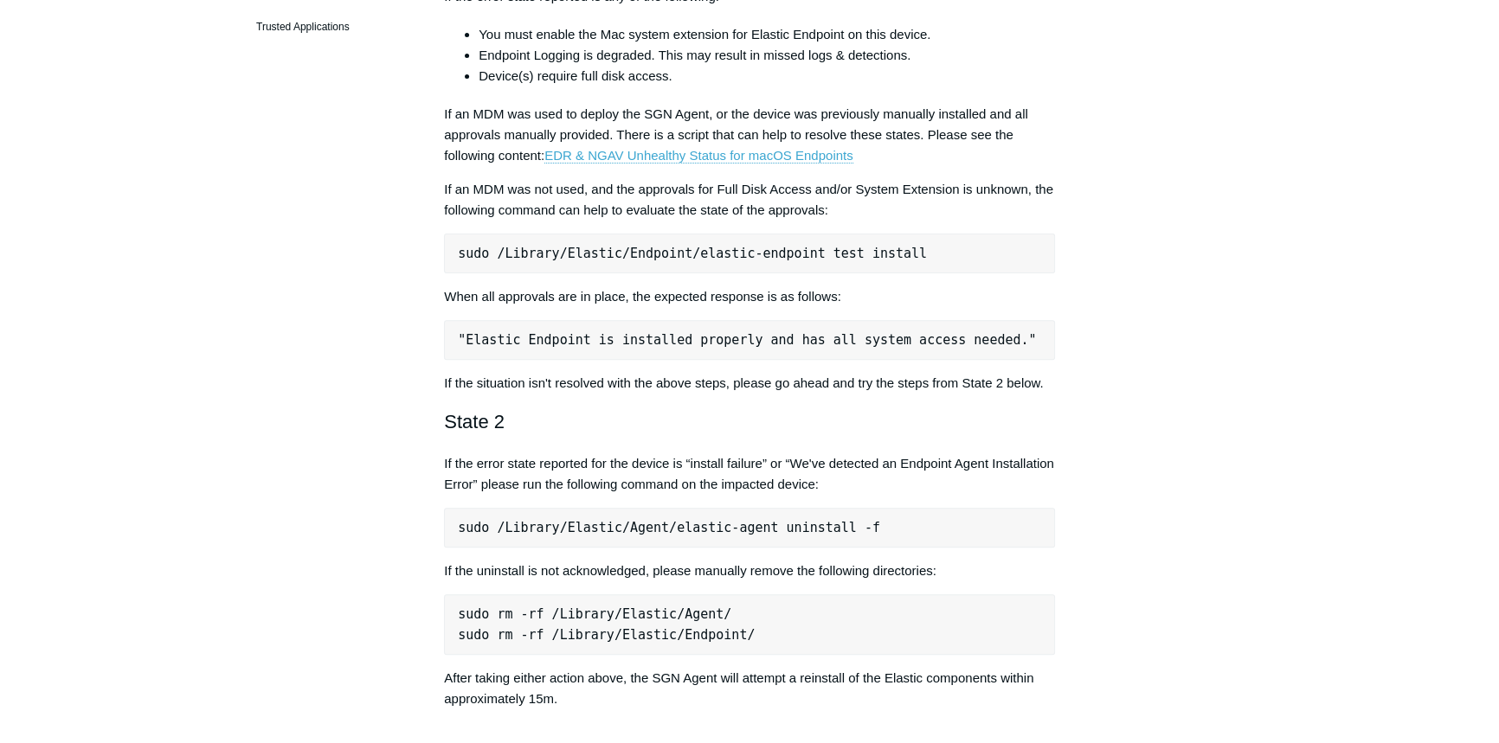
scroll to position [708, 0]
click at [783, 259] on pre "sudo /Library/Elastic/Endpoint/elastic-endpoint test install" at bounding box center [749, 255] width 611 height 40
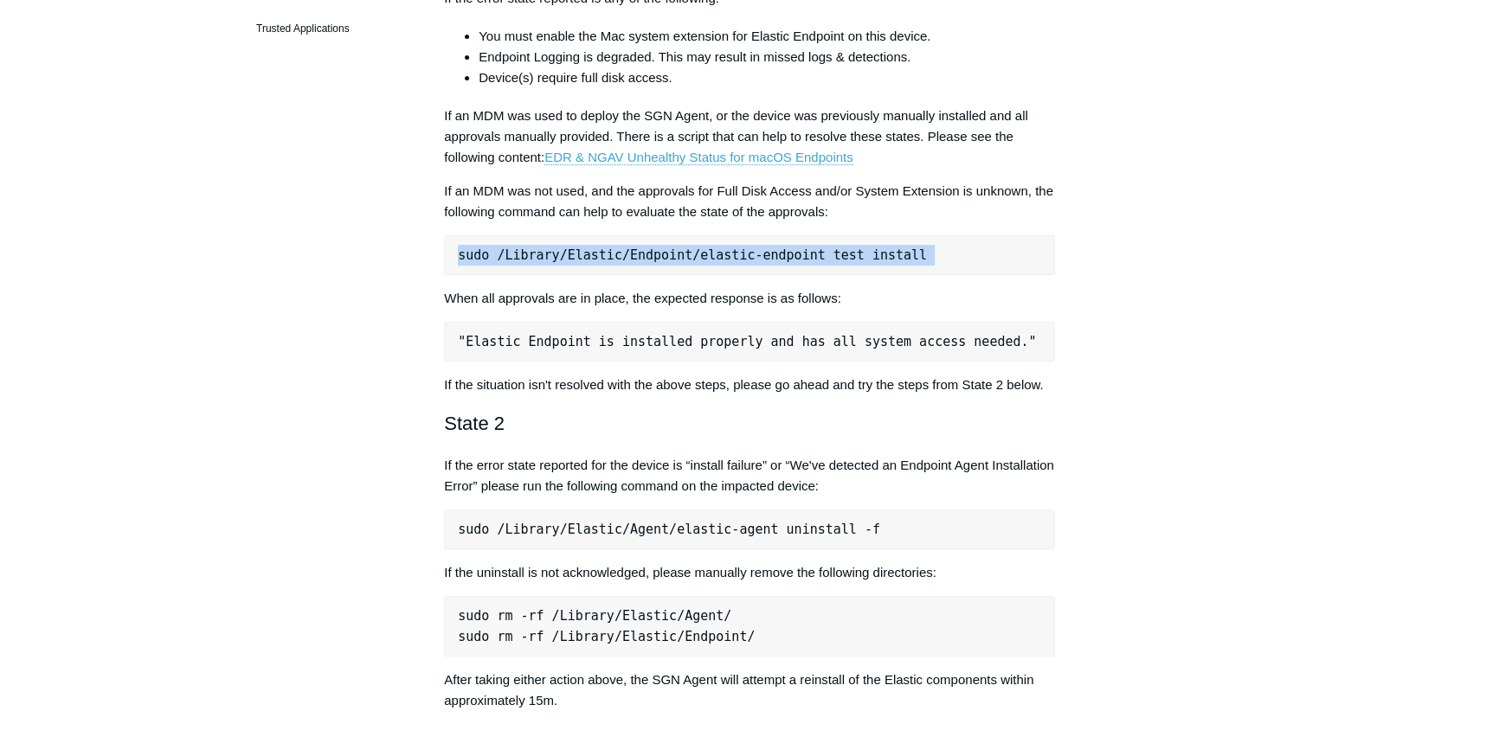
click at [783, 259] on pre "sudo /Library/Elastic/Endpoint/elastic-endpoint test install" at bounding box center [749, 255] width 611 height 40
copy div "sudo /Library/Elastic/Endpoint/elastic-endpoint test install"
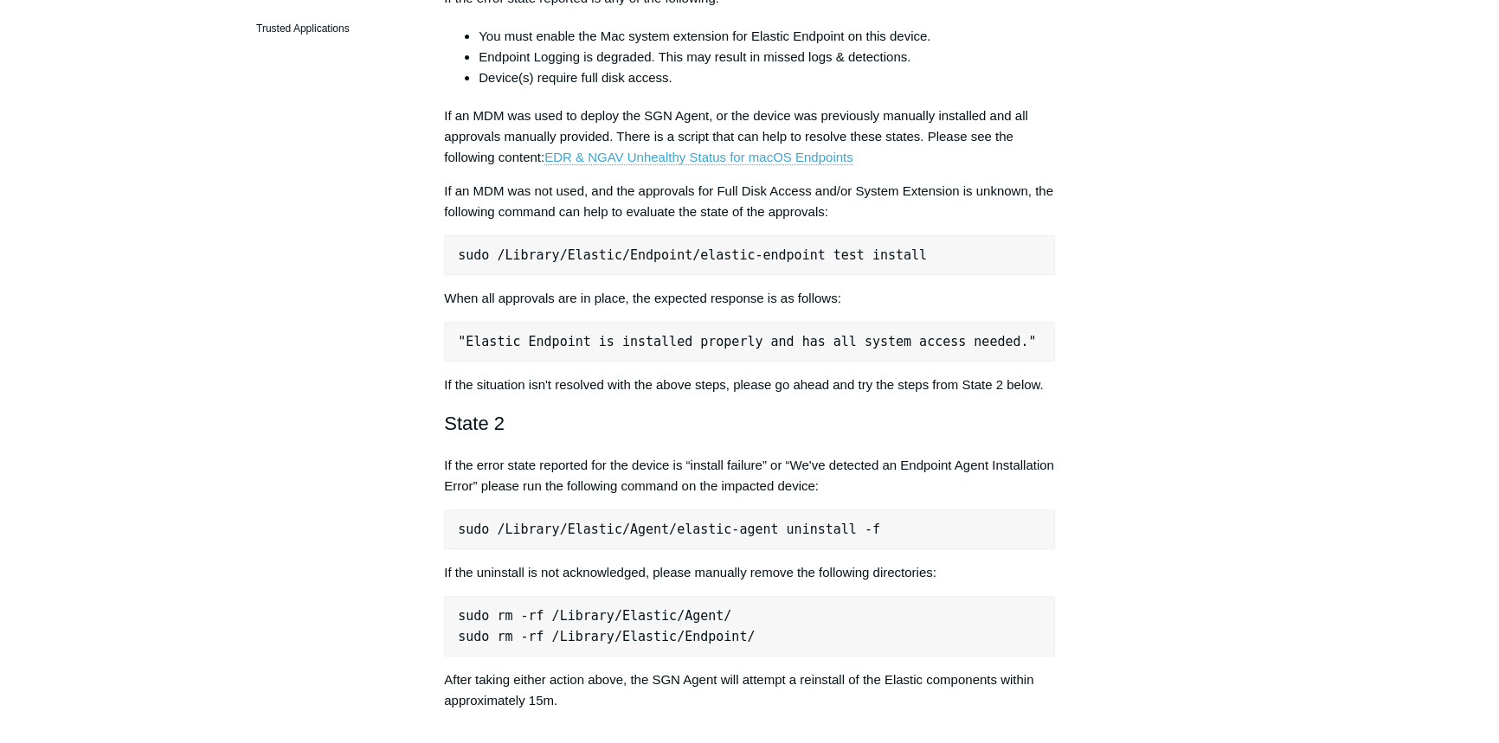
click at [509, 350] on pre ""Elastic Endpoint is installed properly and has all system access needed."" at bounding box center [749, 342] width 611 height 40
drag, startPoint x: 453, startPoint y: 603, endPoint x: 759, endPoint y: 649, distance: 309.8
click at [759, 649] on pre "sudo rm -rf /Library/Elastic/Agent/ sudo rm -rf /Library/Elastic/Endpoint/" at bounding box center [749, 626] width 611 height 61
copy pre "sudo rm -rf /Library/Elastic/Agent/ sudo rm -rf /Library/Elastic/Endpoint/"
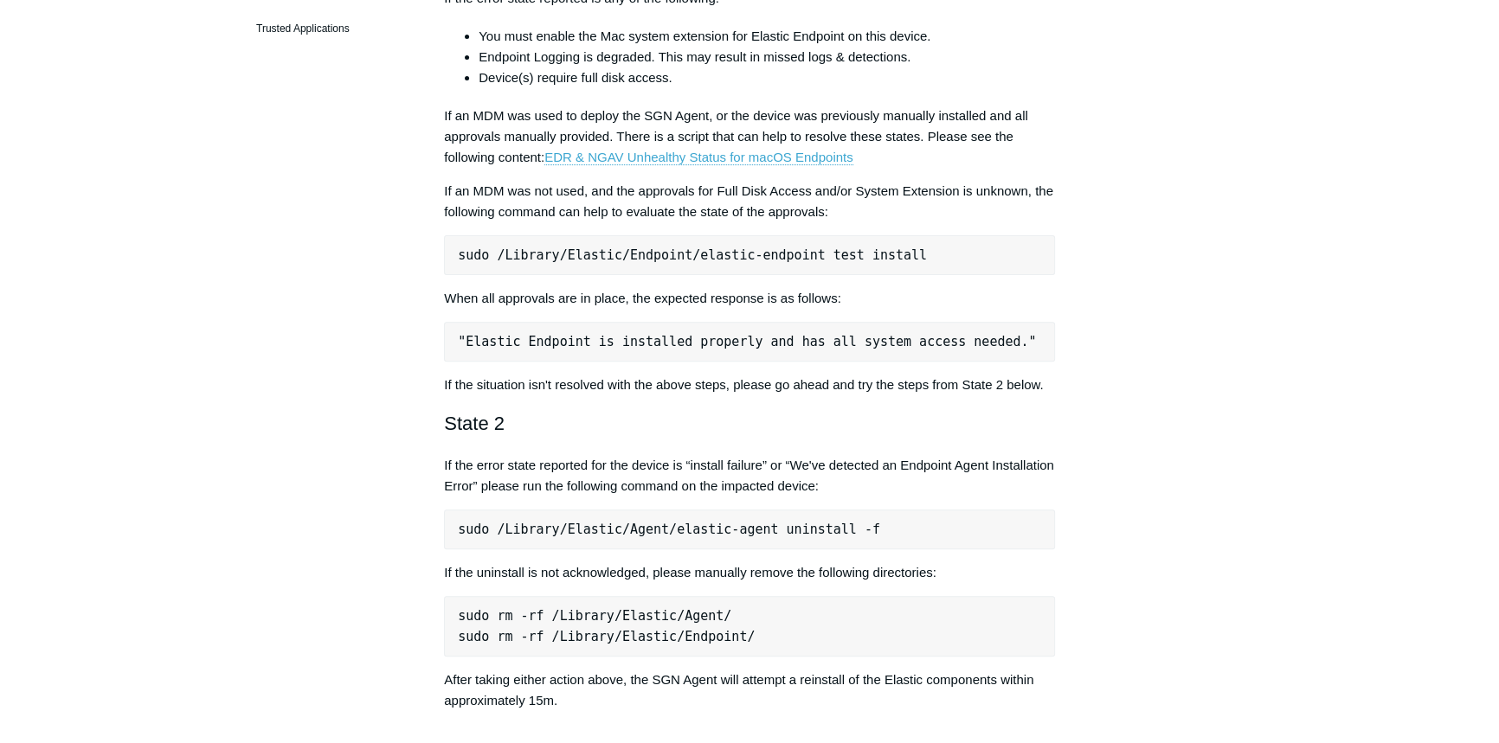
click at [688, 250] on pre "sudo /Library/Elastic/Endpoint/elastic-endpoint test install" at bounding box center [749, 255] width 611 height 40
click at [691, 249] on pre "sudo /Library/Elastic/Endpoint/elastic-endpoint test install" at bounding box center [749, 255] width 611 height 40
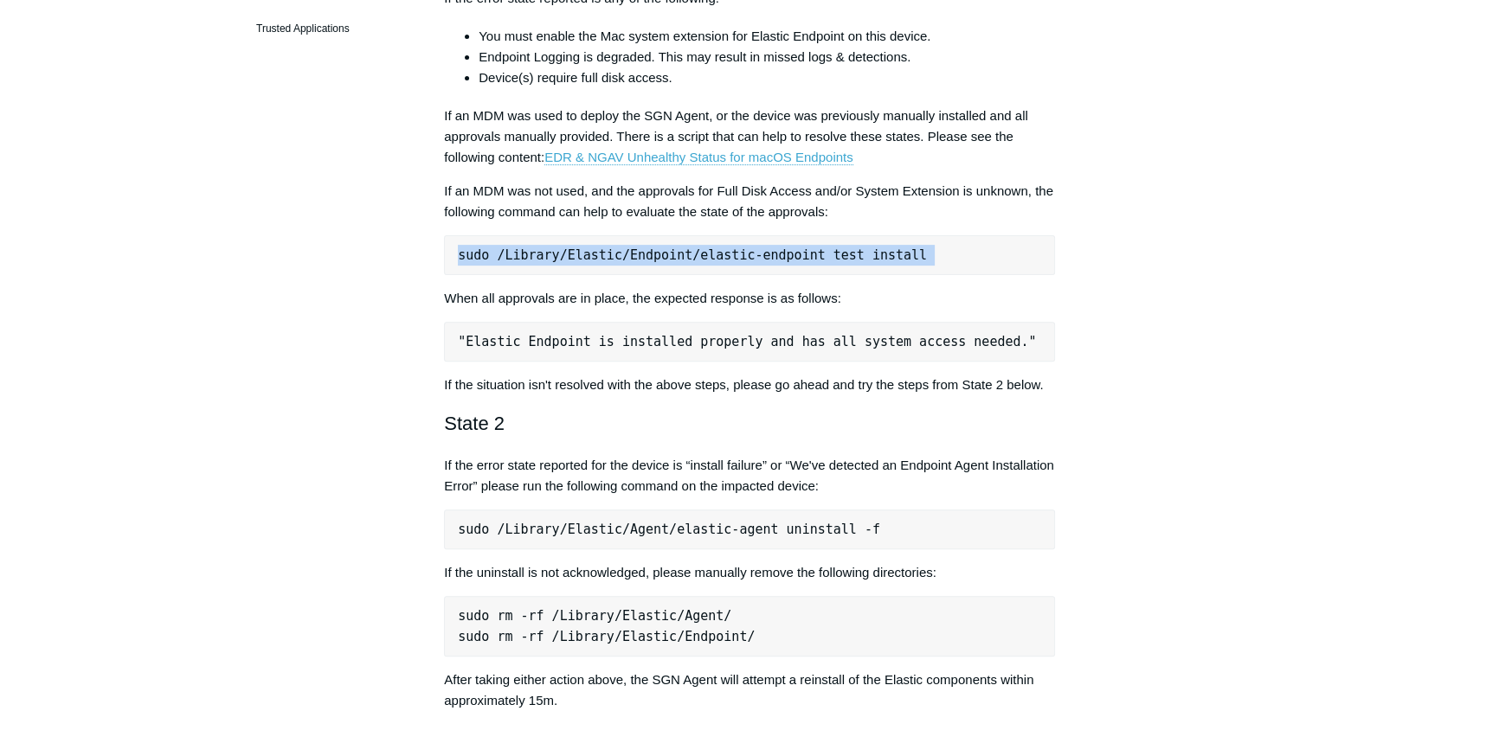
click at [691, 249] on pre "sudo /Library/Elastic/Endpoint/elastic-endpoint test install" at bounding box center [749, 255] width 611 height 40
copy div "sudo /Library/Elastic/Endpoint/elastic-endpoint test install"
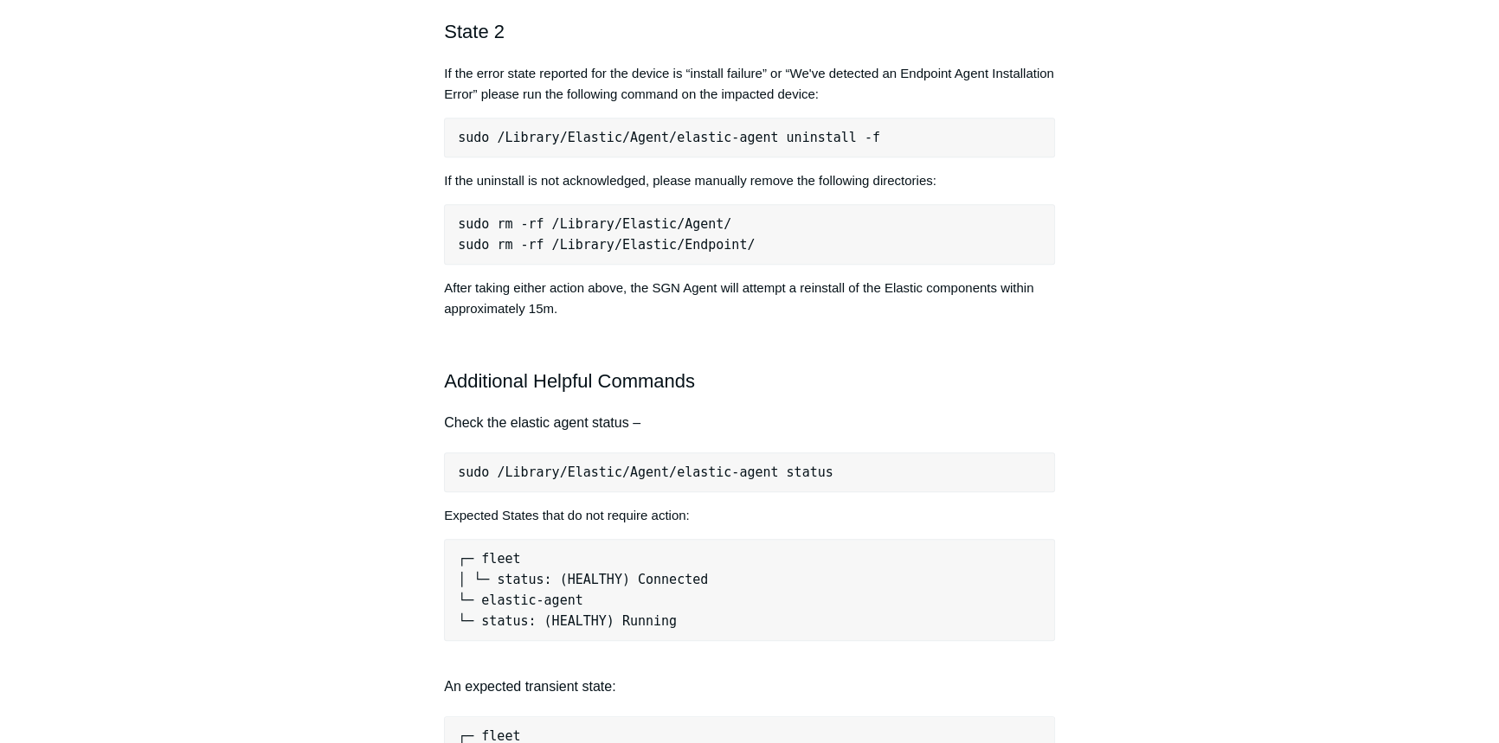
scroll to position [1101, 0]
drag, startPoint x: 631, startPoint y: 481, endPoint x: 640, endPoint y: 477, distance: 9.7
click at [631, 481] on pre "sudo /Library/Elastic/Agent/elastic-agent status" at bounding box center [749, 472] width 611 height 40
click at [641, 477] on pre "sudo /Library/Elastic/Agent/elastic-agent status" at bounding box center [749, 472] width 611 height 40
click at [643, 472] on pre "sudo /Library/Elastic/Agent/elastic-agent status" at bounding box center [749, 472] width 611 height 40
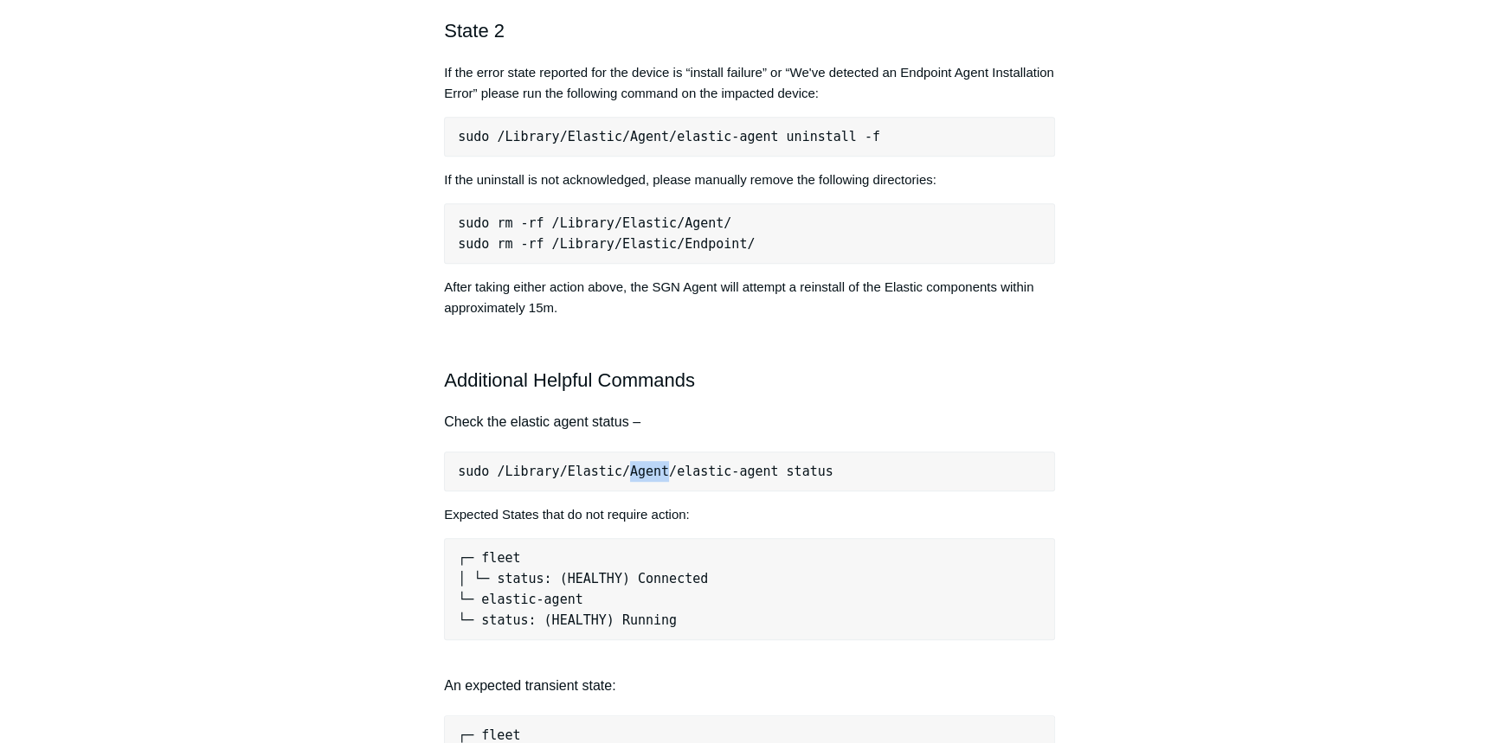
click at [643, 472] on pre "sudo /Library/Elastic/Agent/elastic-agent status" at bounding box center [749, 472] width 611 height 40
copy div "sudo /Library/Elastic/Agent/elastic-agent status"
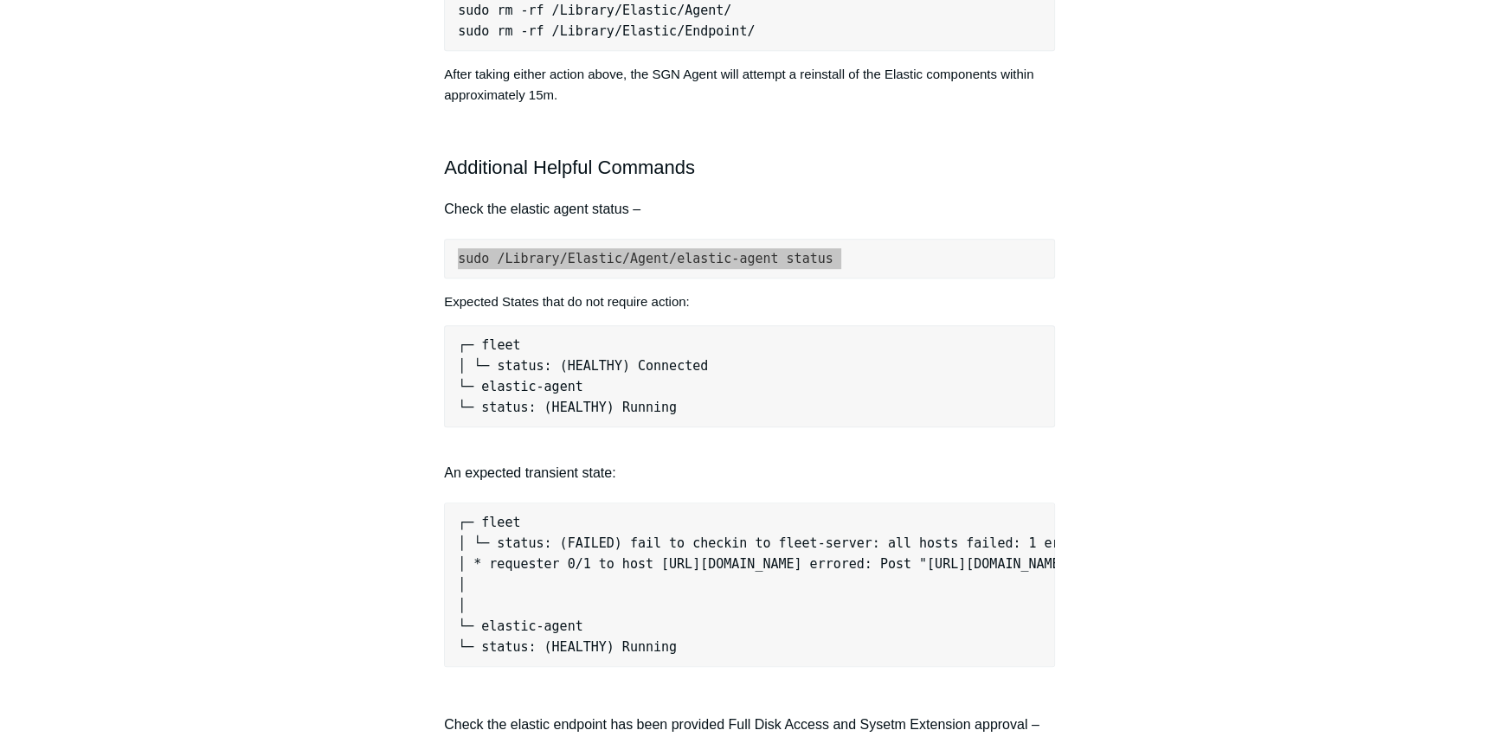
scroll to position [1337, 0]
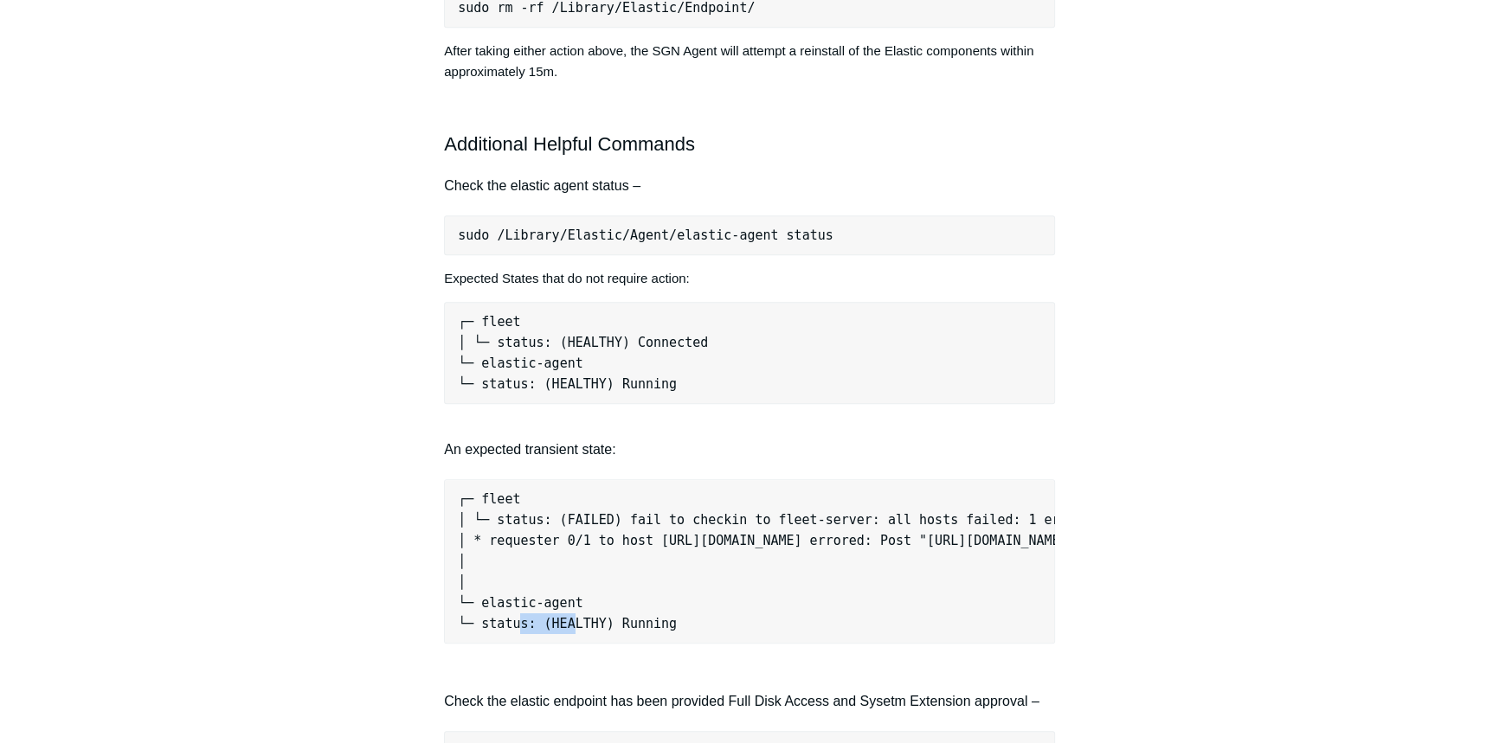
drag, startPoint x: 512, startPoint y: 640, endPoint x: 565, endPoint y: 640, distance: 52.8
click at [565, 640] on pre "┌─ fleet │ └─ status: (FAILED) fail to checkin to fleet-server: all hosts faile…" at bounding box center [749, 561] width 611 height 164
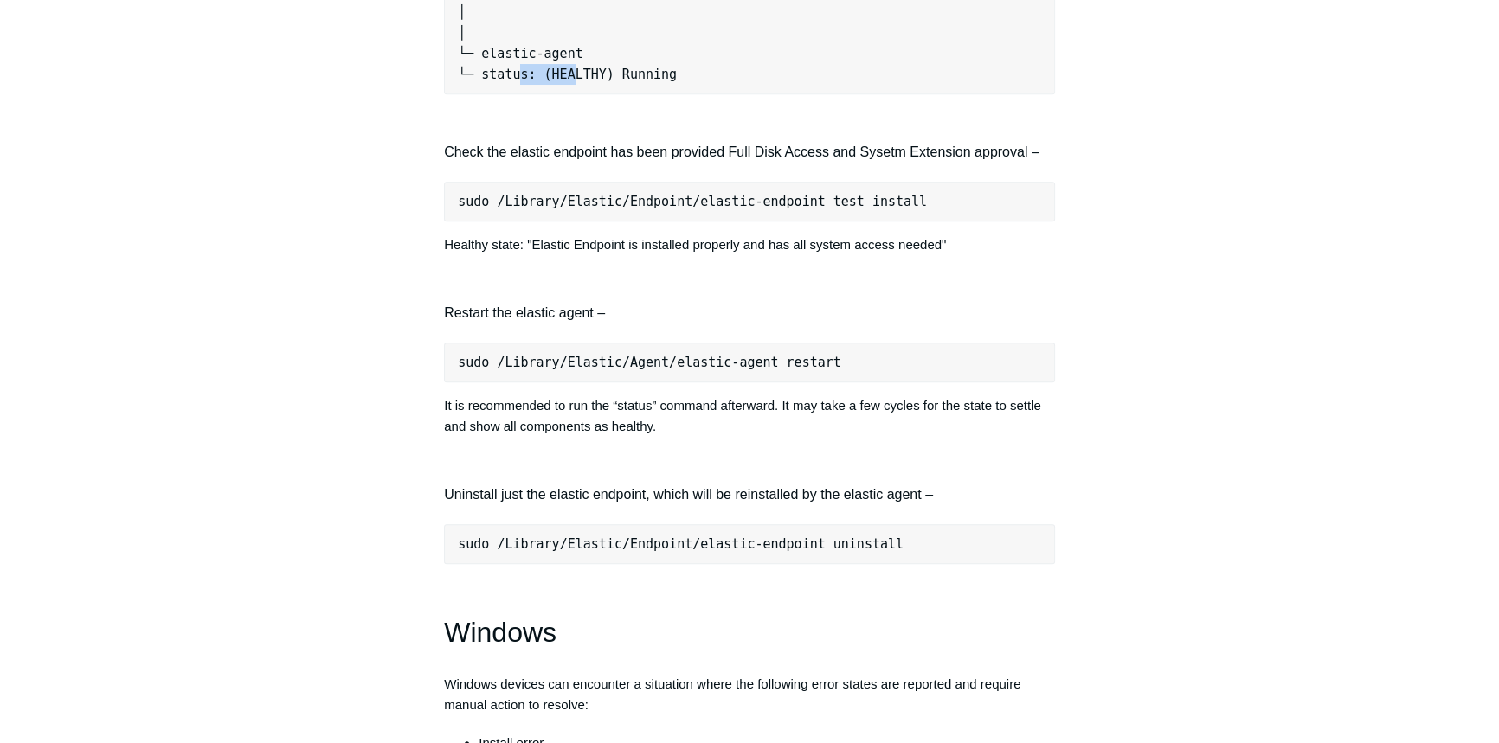
scroll to position [1888, 0]
click at [532, 370] on pre "sudo /Library/Elastic/Agent/elastic-agent restart" at bounding box center [749, 362] width 611 height 40
copy div "sudo /Library/Elastic/Agent/elastic-agent restart"
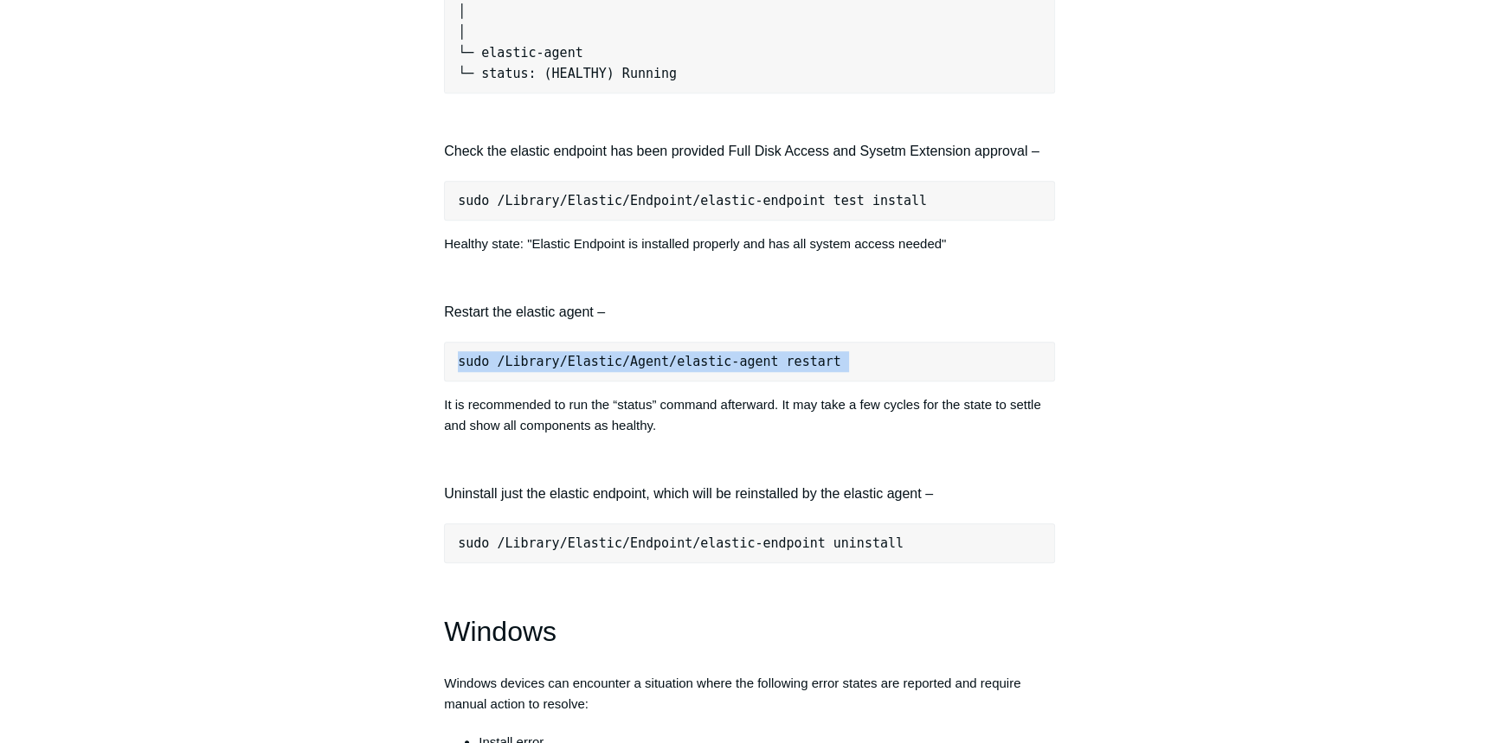
click at [743, 368] on pre "sudo /Library/Elastic/Agent/elastic-agent restart" at bounding box center [749, 362] width 611 height 40
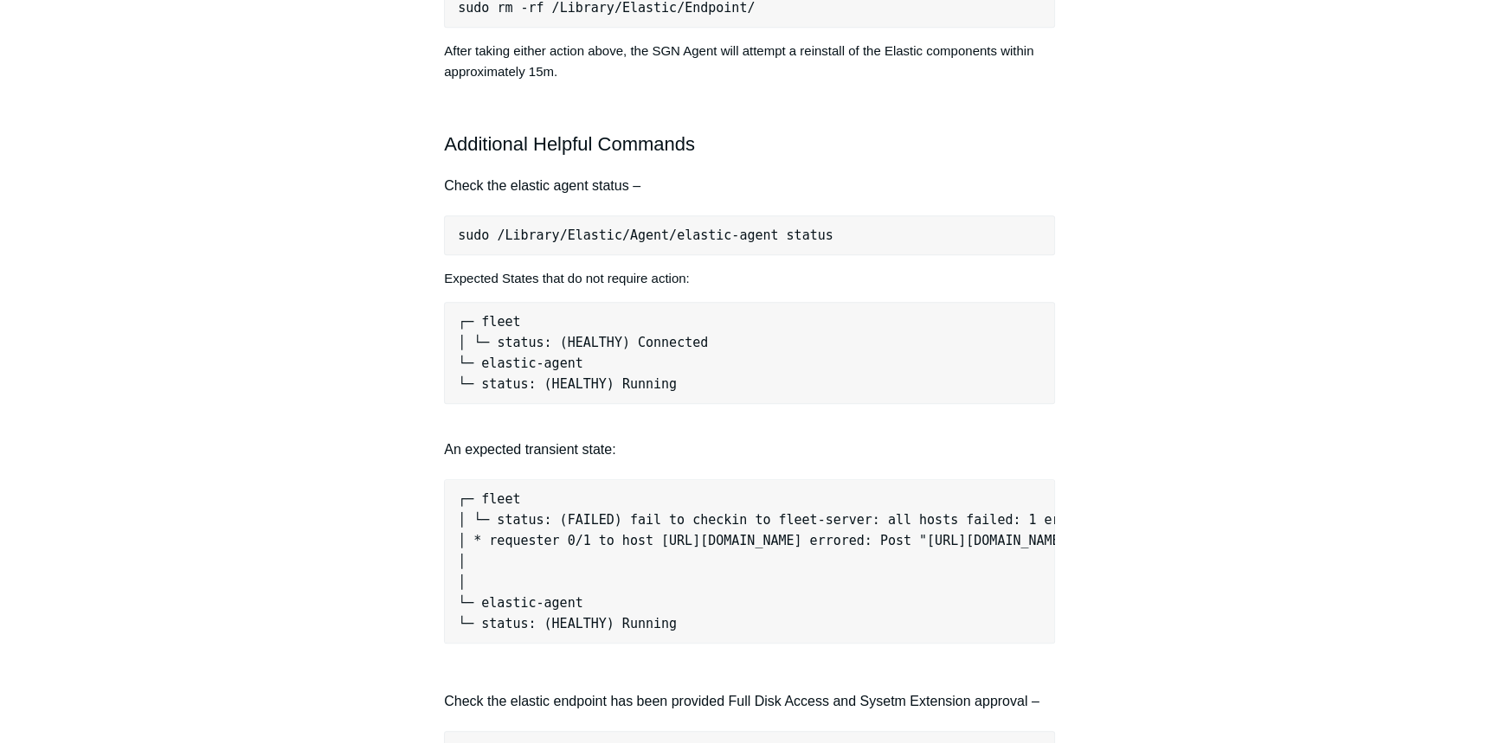
scroll to position [1809, 0]
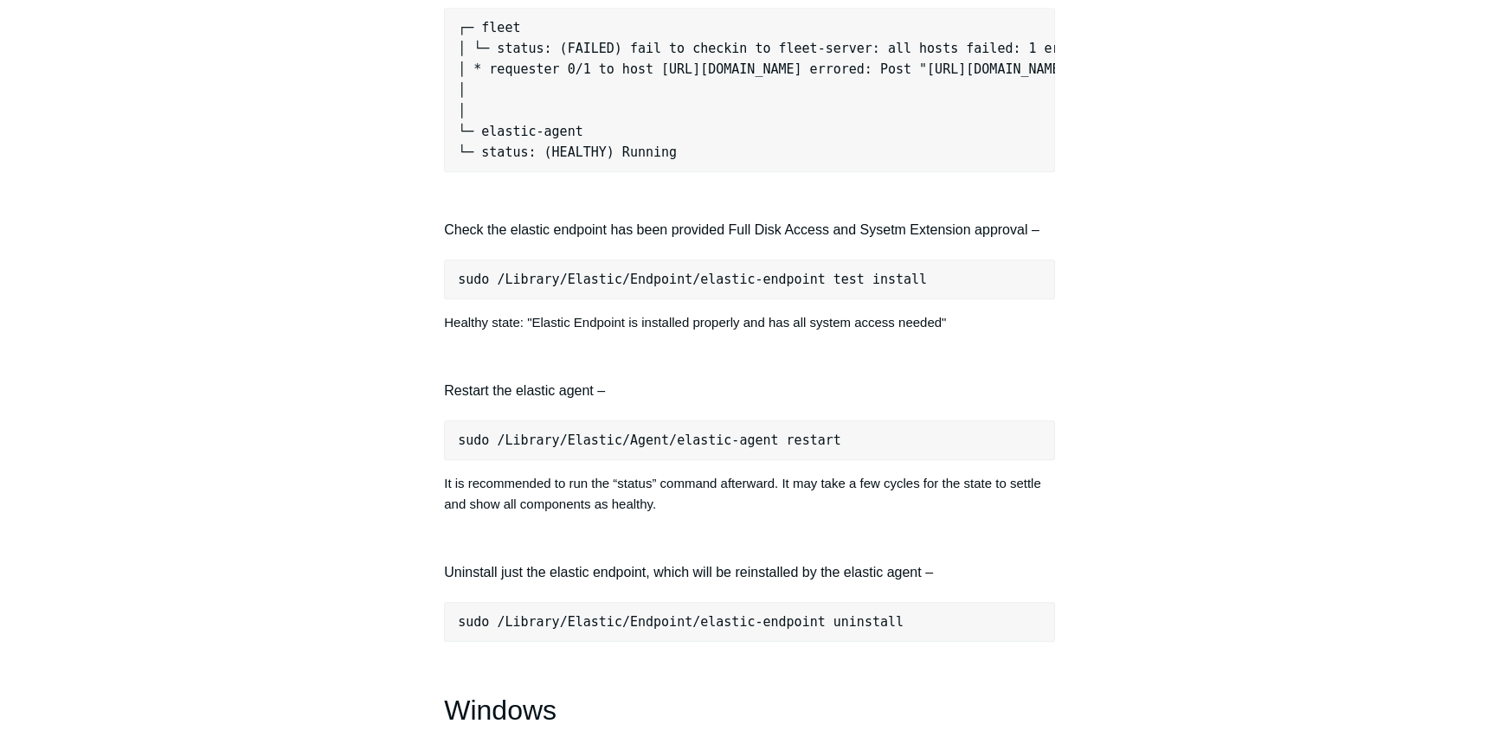
click at [635, 397] on h4 "Restart the elastic agent –" at bounding box center [749, 391] width 611 height 23
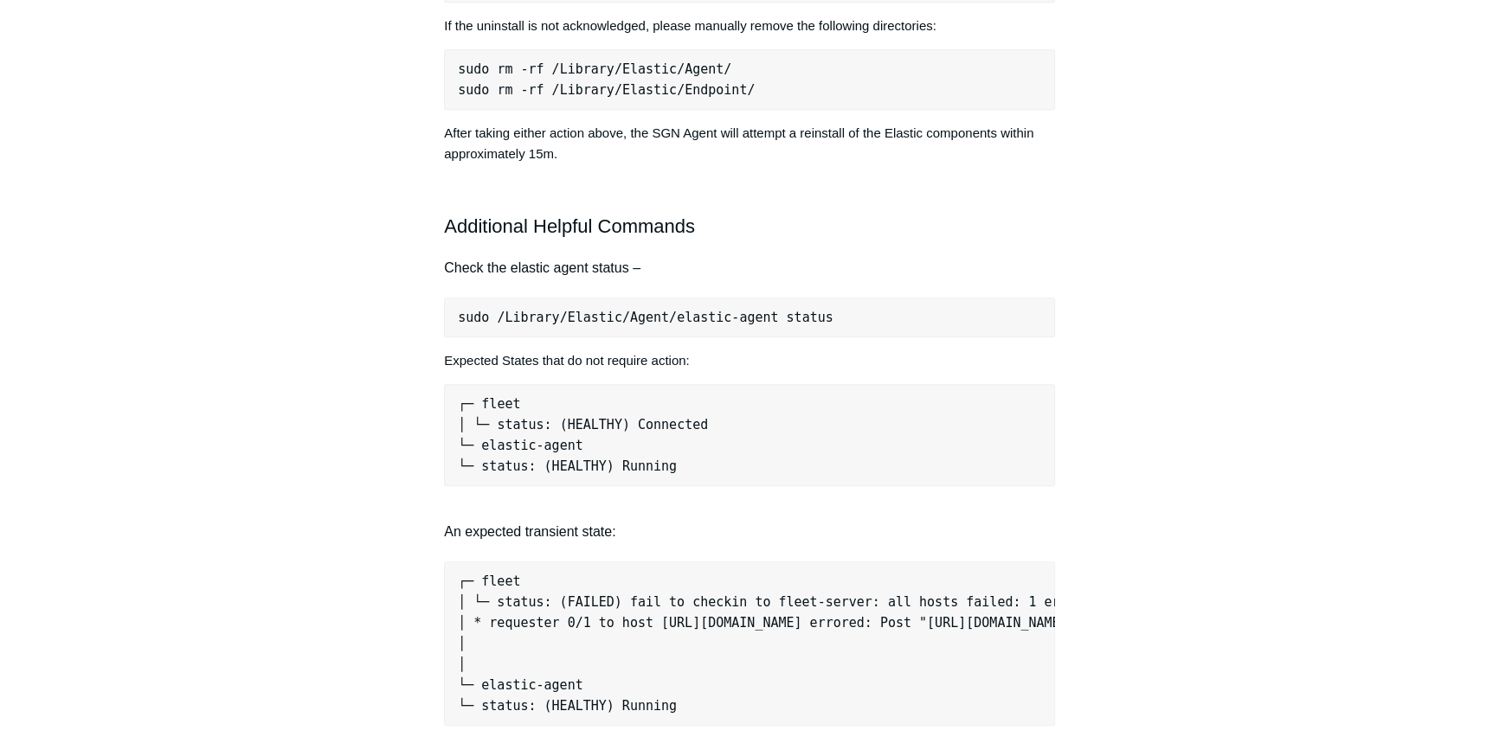
scroll to position [1258, 0]
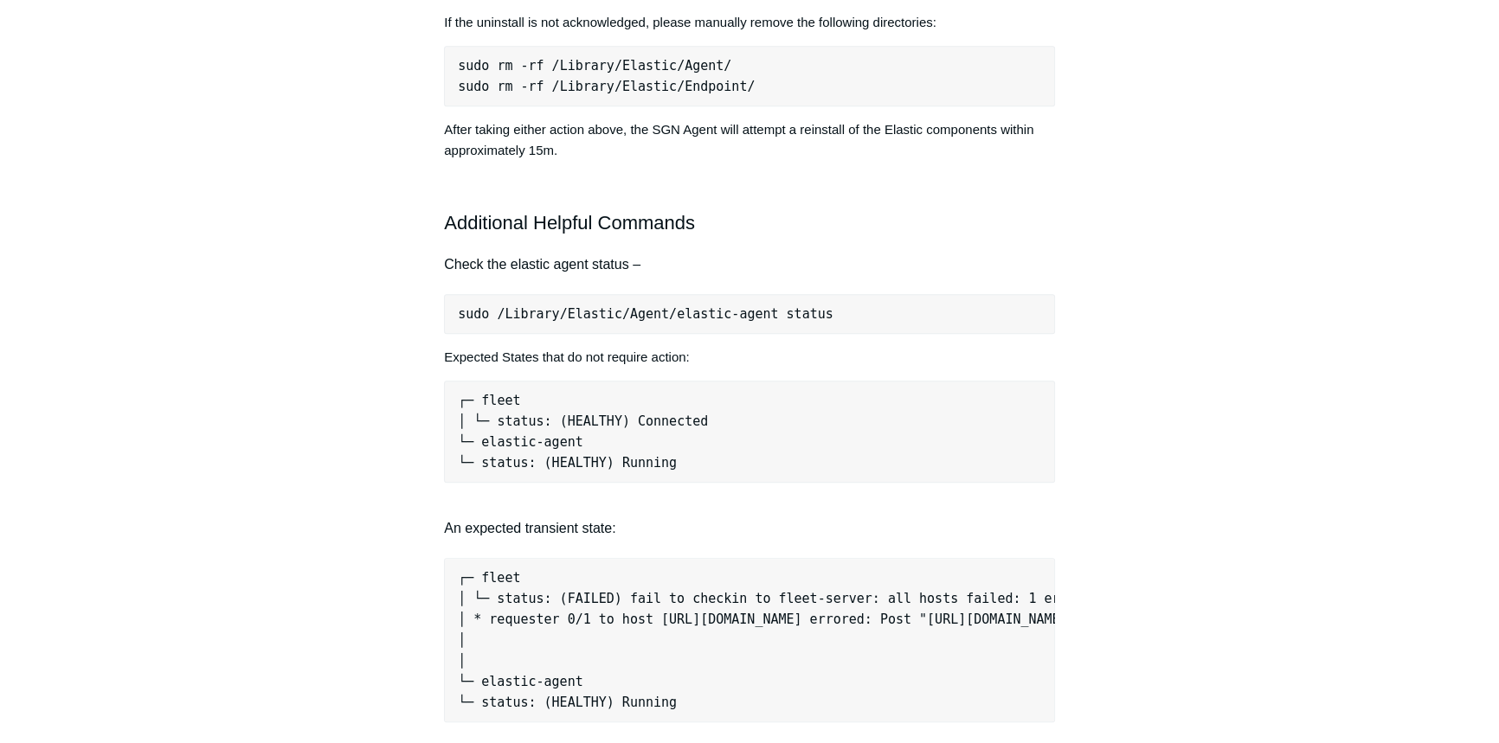
click at [752, 307] on pre "sudo /Library/Elastic/Agent/elastic-agent status" at bounding box center [749, 314] width 611 height 40
copy div "sudo /Library/Elastic/Agent/elastic-agent status"
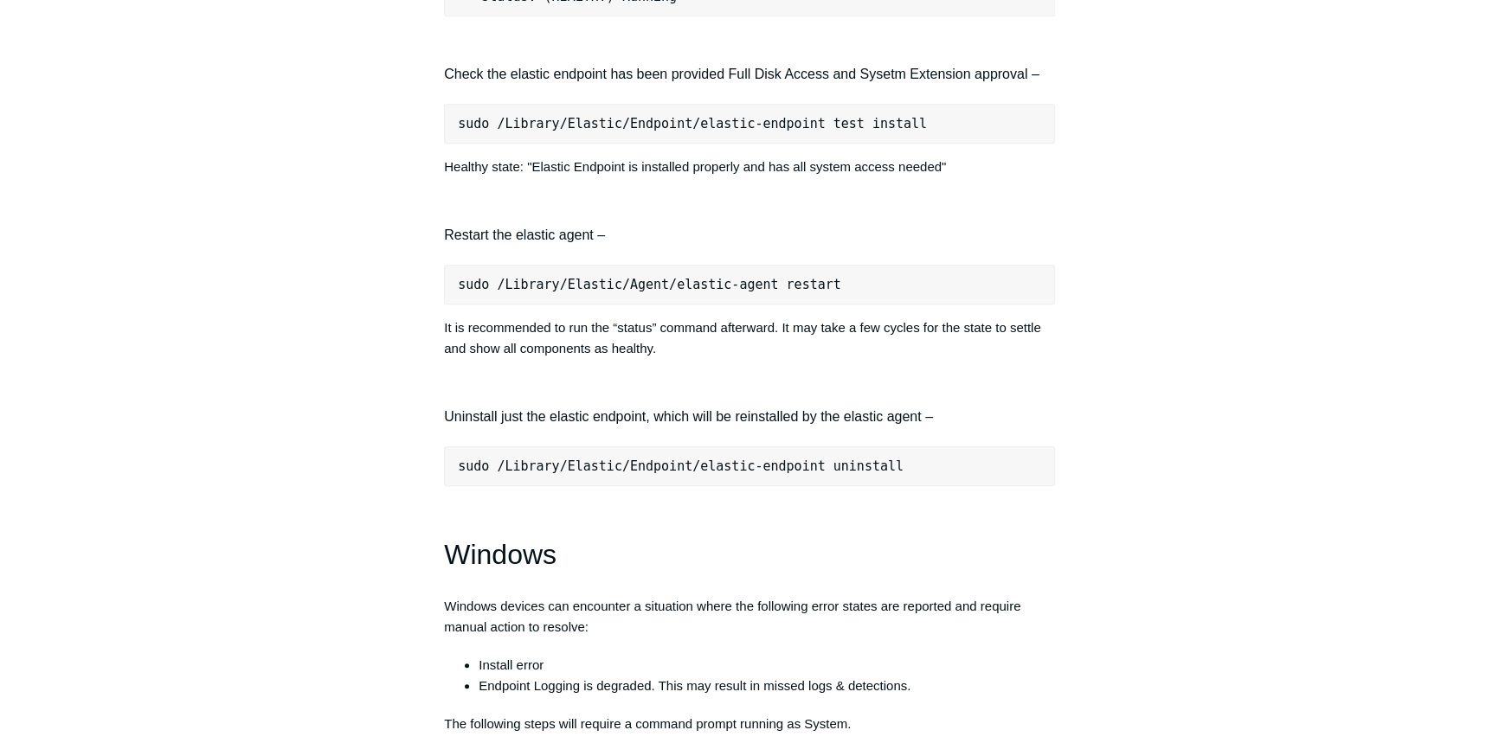
scroll to position [1966, 0]
click at [788, 293] on pre "sudo /Library/Elastic/Agent/elastic-agent restart" at bounding box center [749, 283] width 611 height 40
click at [642, 357] on p "It is recommended to run the “status” command afterward. It may take a few cycl…" at bounding box center [749, 337] width 611 height 42
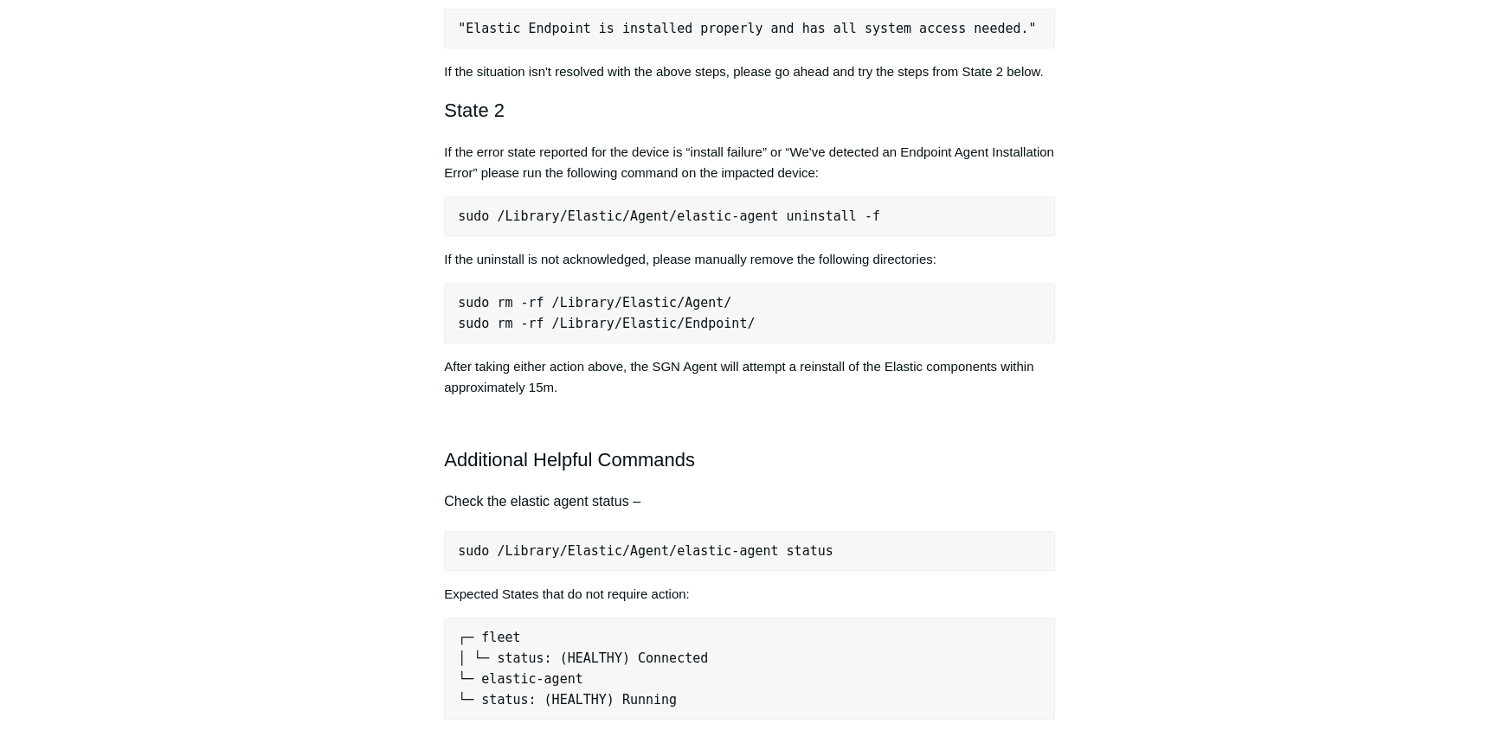
scroll to position [1022, 0]
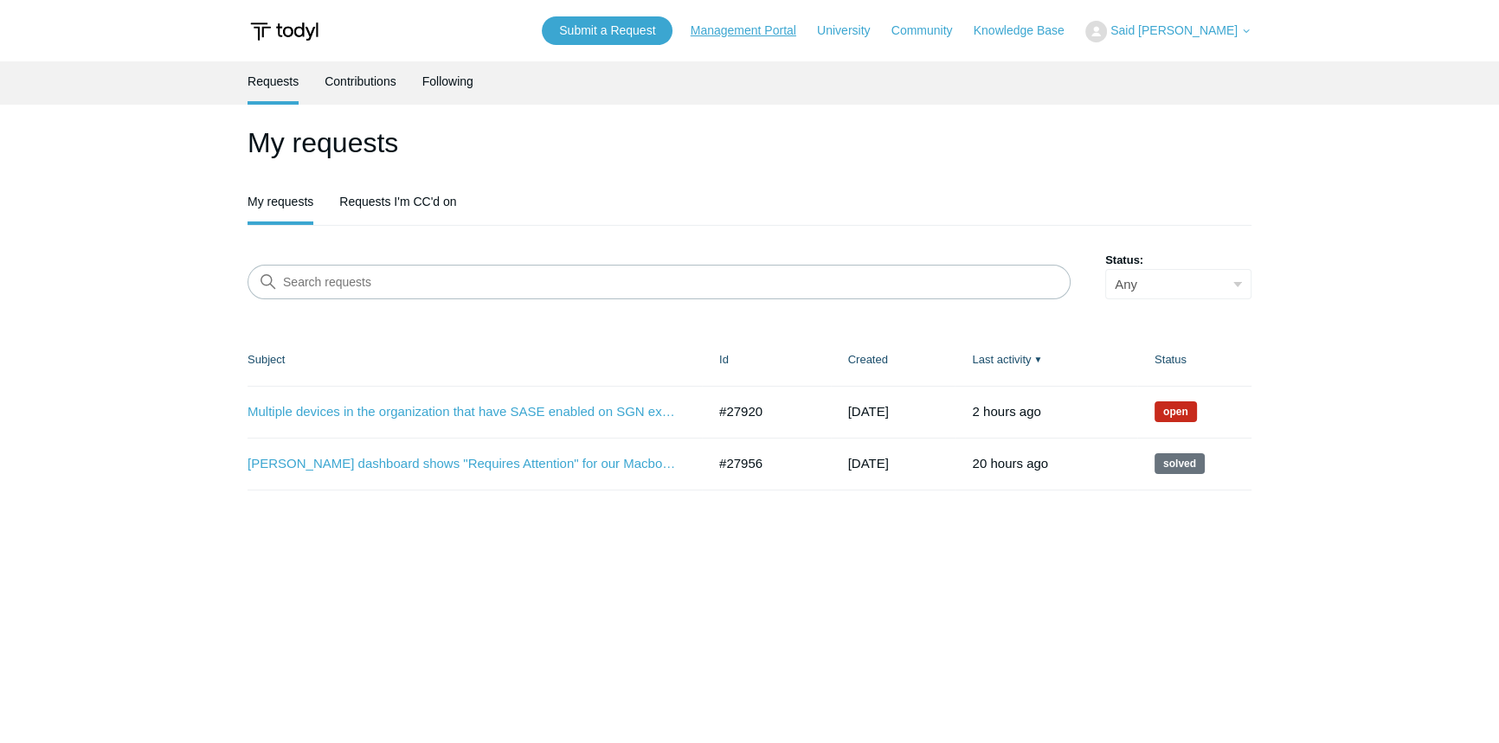
click at [737, 34] on link "Management Portal" at bounding box center [752, 31] width 123 height 18
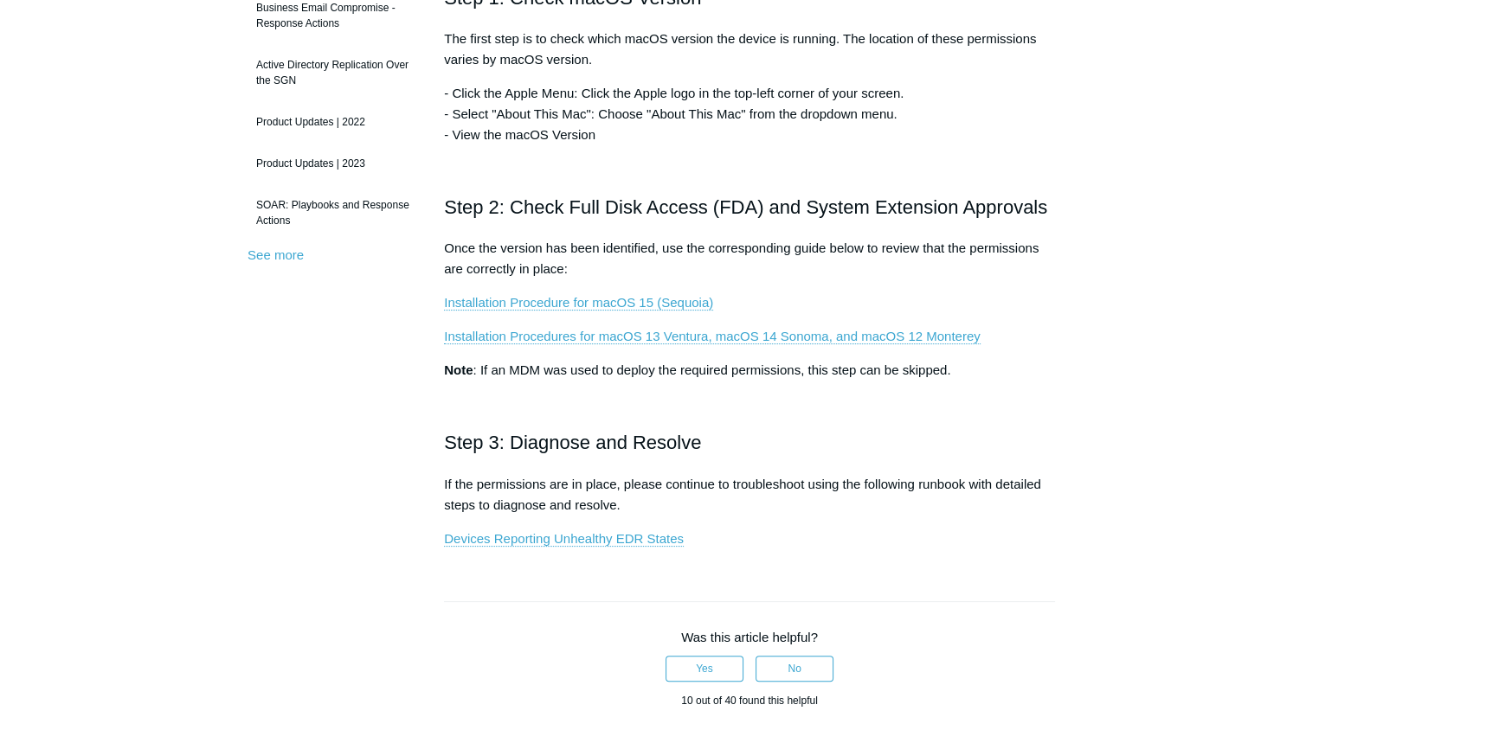
scroll to position [472, 0]
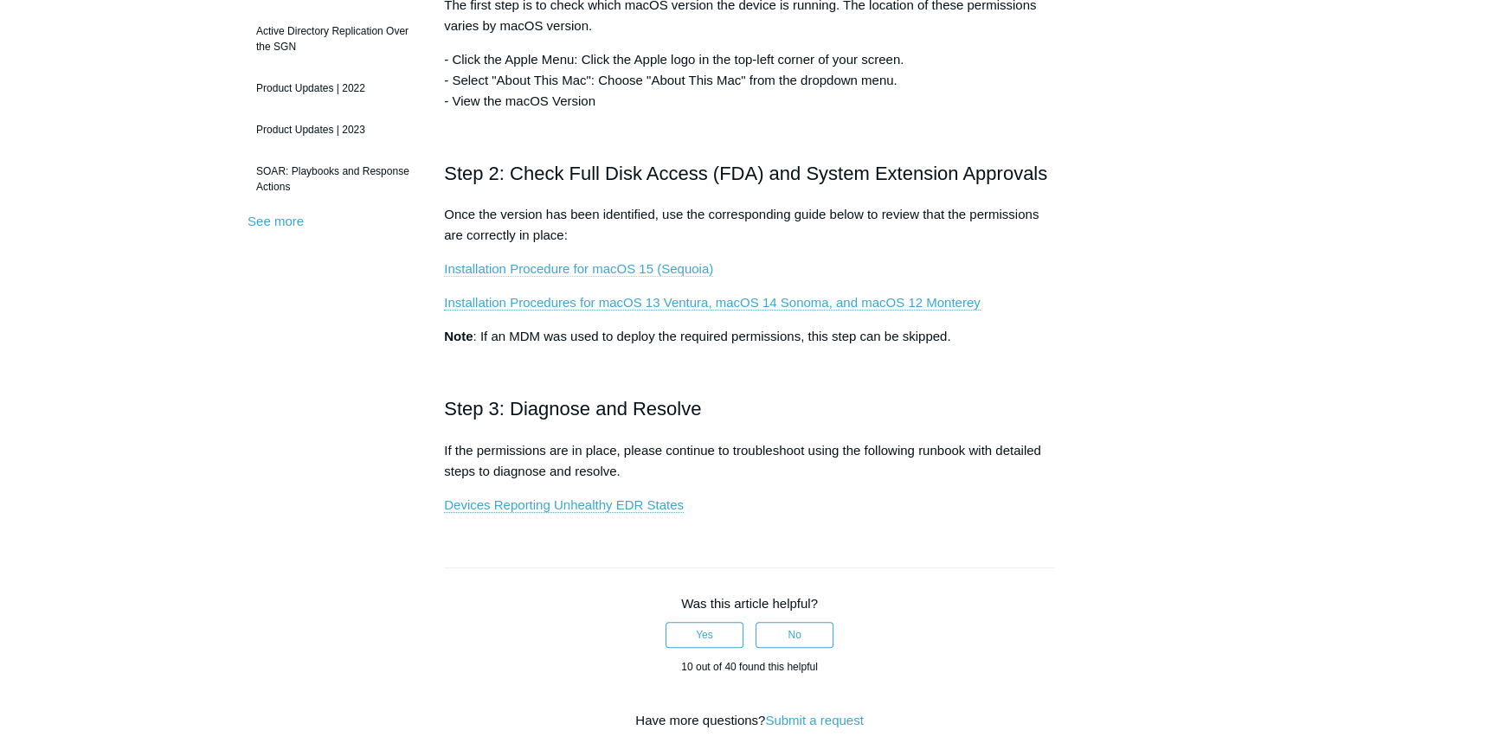
click at [575, 268] on link "Installation Procedure for macOS 15 (Sequoia)" at bounding box center [578, 269] width 269 height 16
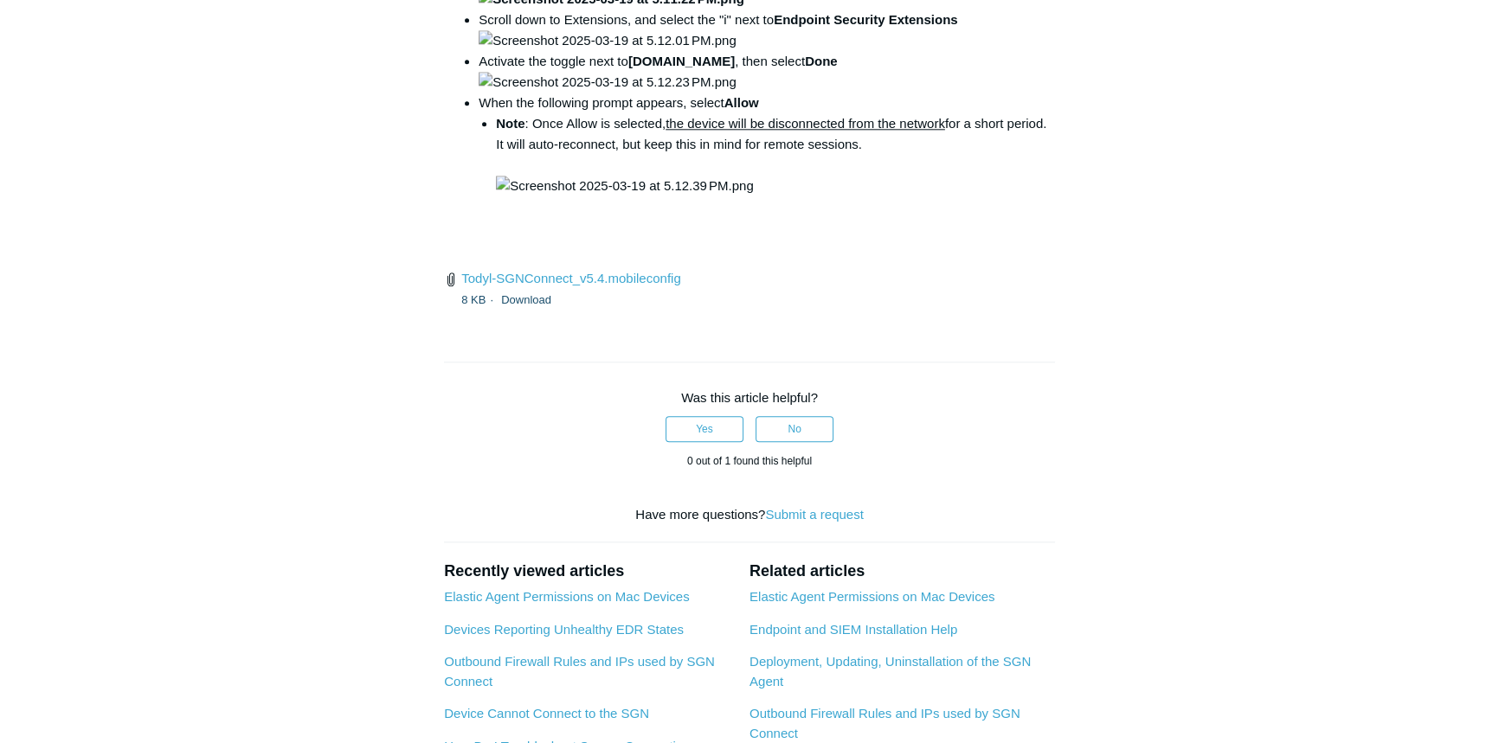
scroll to position [2518, 0]
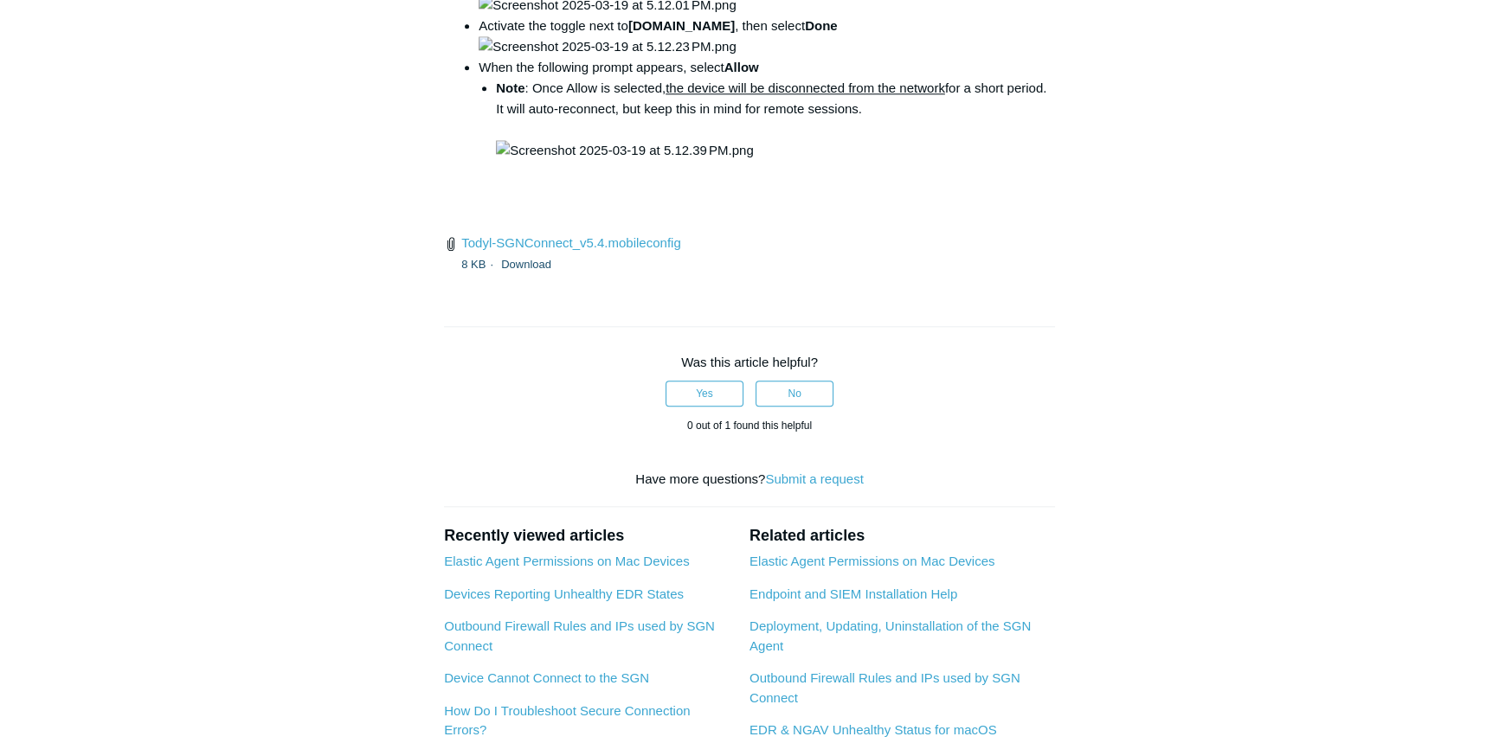
drag, startPoint x: 690, startPoint y: 387, endPoint x: 943, endPoint y: 385, distance: 253.6
copy code "open /Library/PrivilegedHelperTools/"
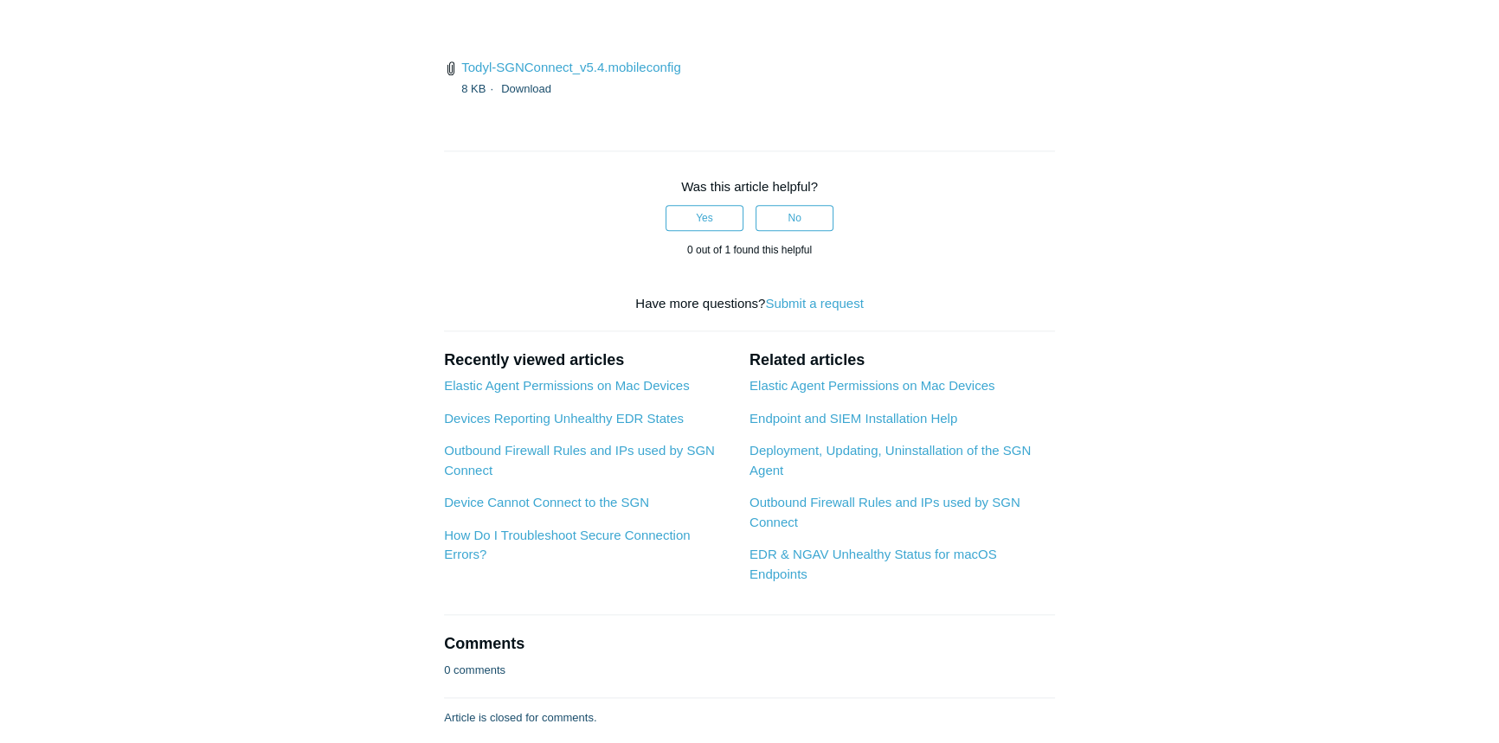
scroll to position [2911, 0]
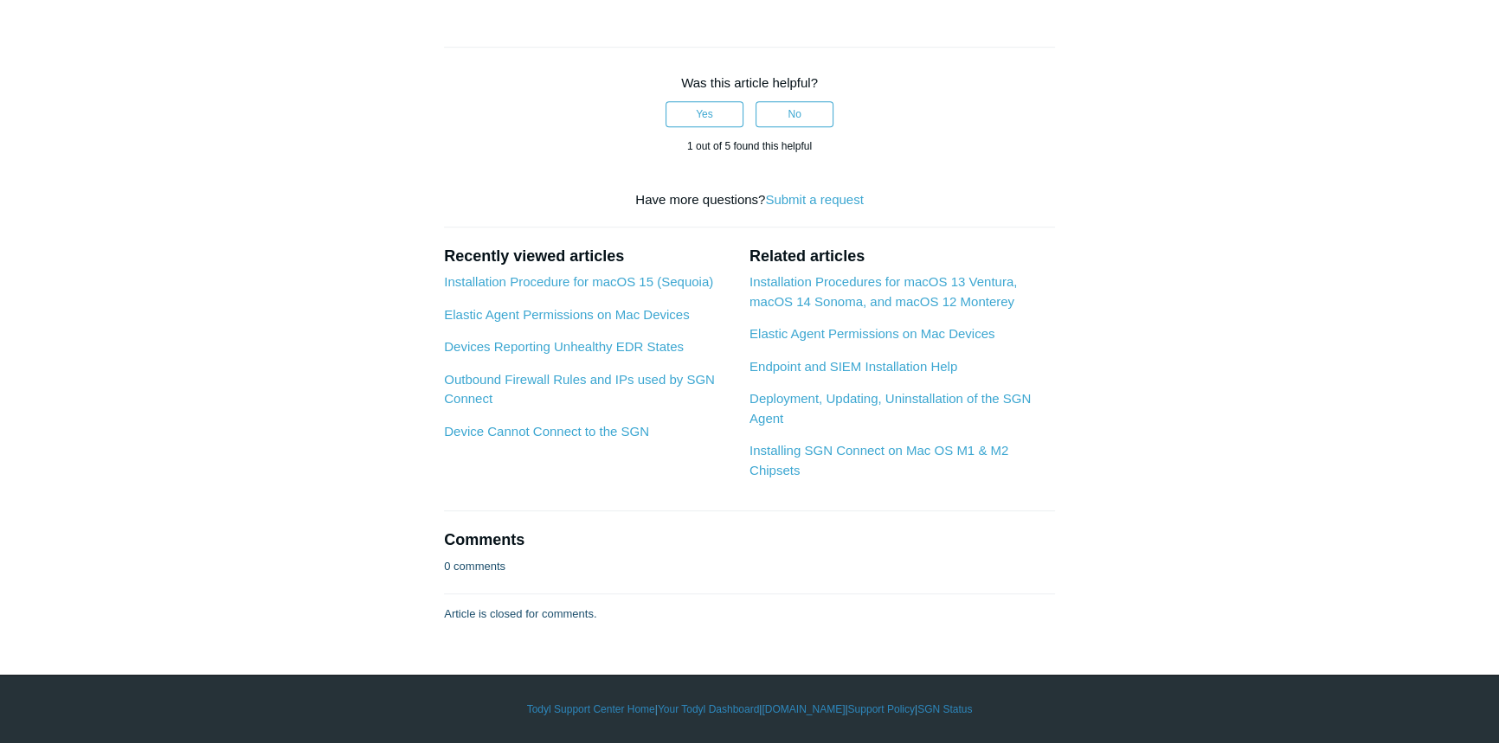
scroll to position [1809, 0]
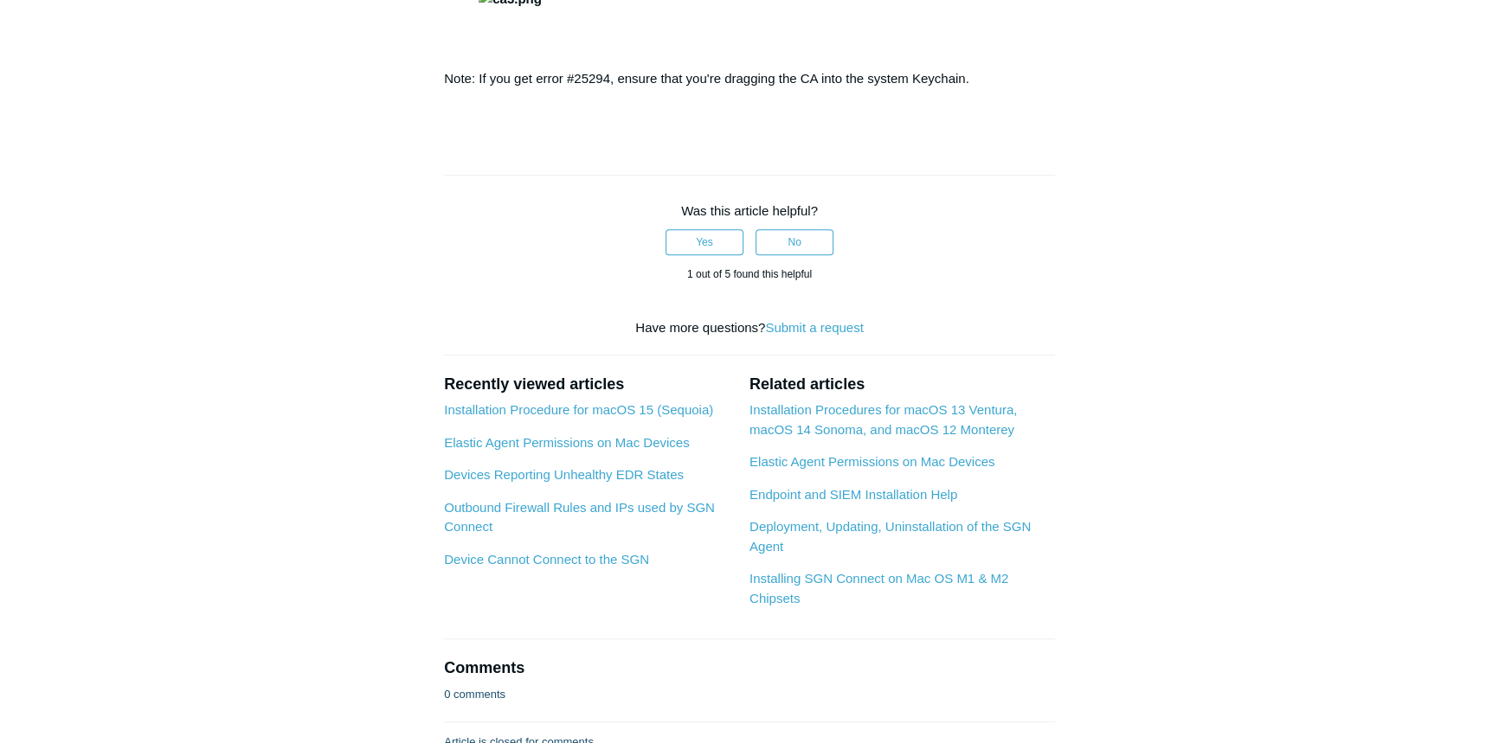
scroll to position [1146, 0]
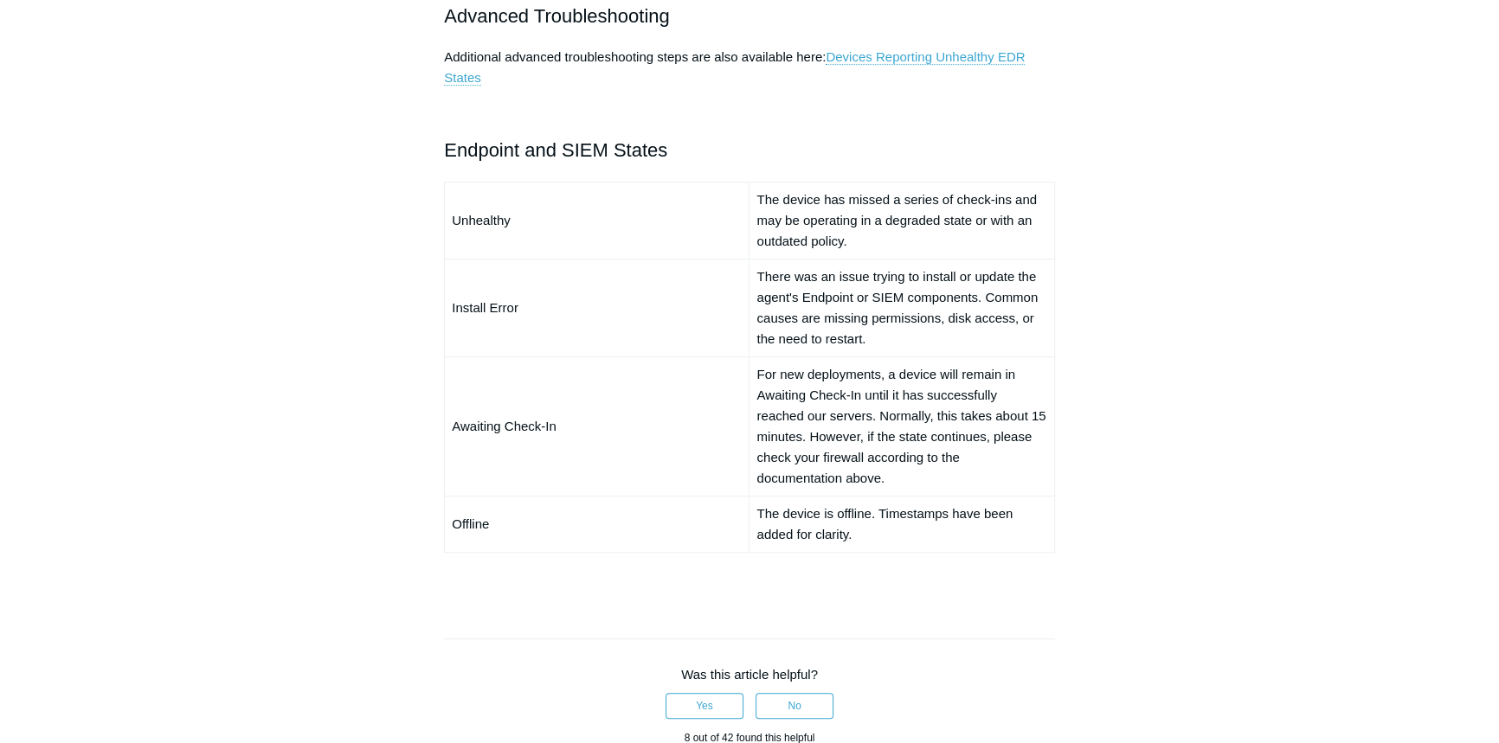
scroll to position [1258, 0]
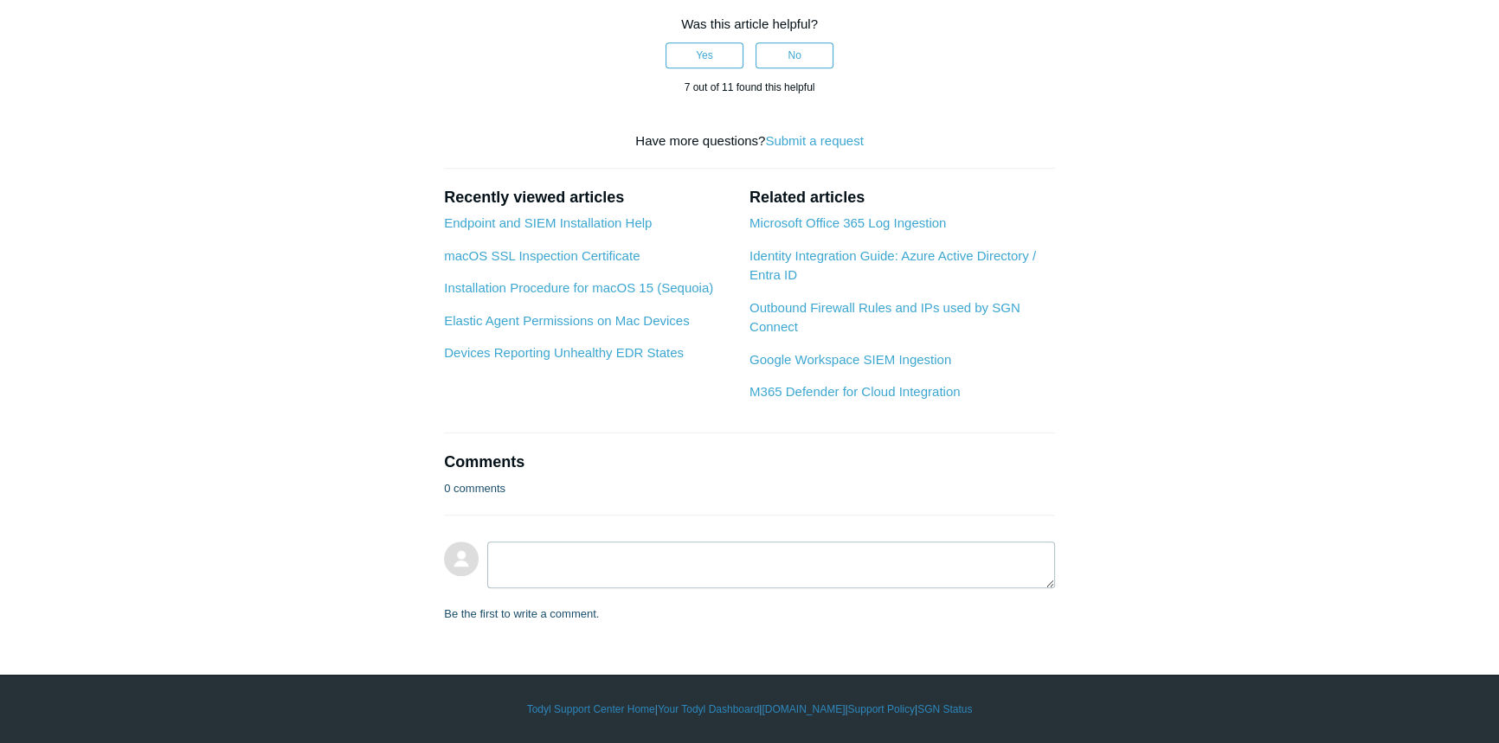
scroll to position [2787, 0]
